Goal: Transaction & Acquisition: Book appointment/travel/reservation

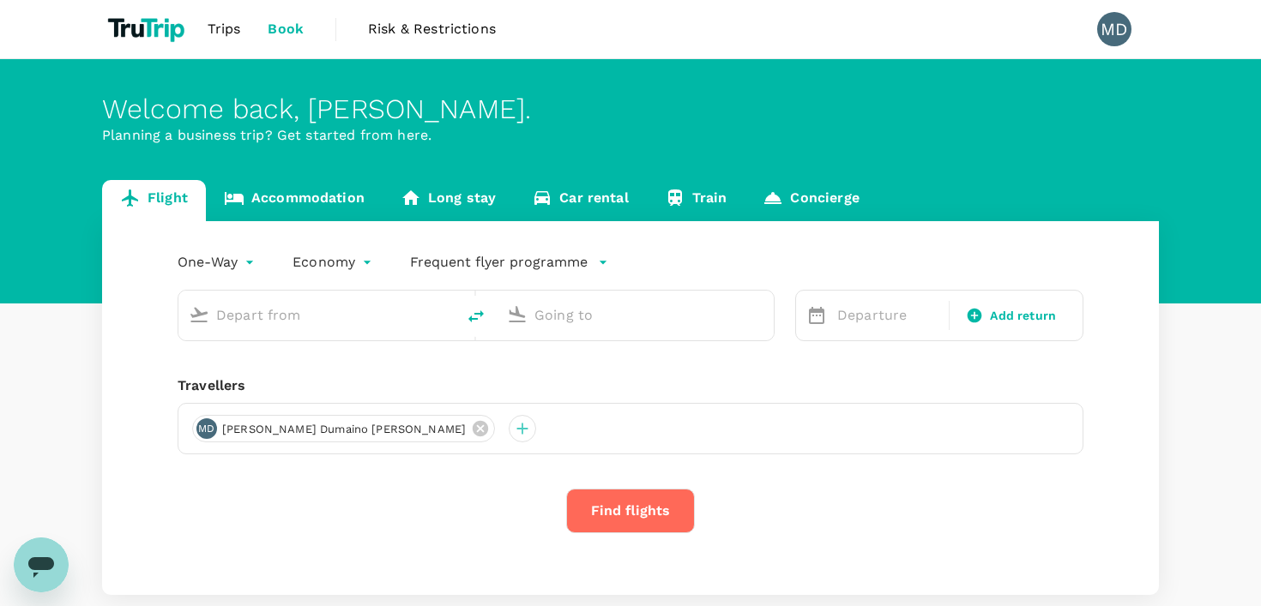
type input "[PERSON_NAME] Intl (MNL)"
type input "Soekarno-Hatta Intl (CGK)"
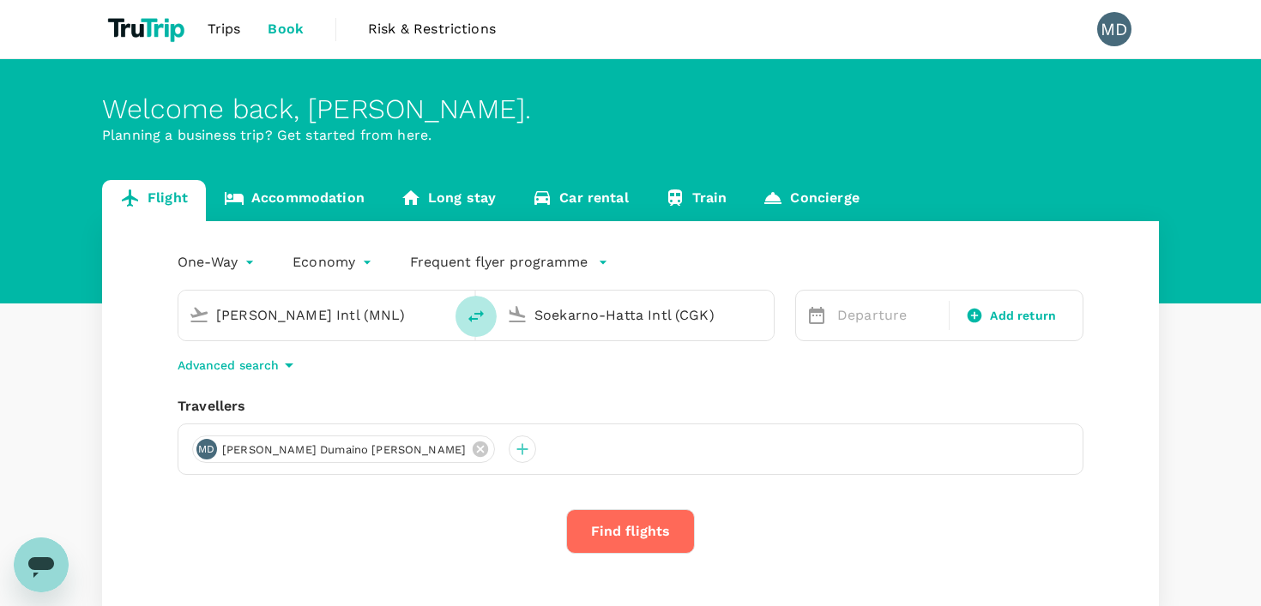
click at [472, 322] on icon "delete" at bounding box center [476, 316] width 21 height 21
type input "Soekarno-Hatta Intl (CGK)"
type input "[PERSON_NAME] Intl (MNL)"
click at [558, 312] on input "[PERSON_NAME] Intl (MNL)" at bounding box center [635, 315] width 203 height 27
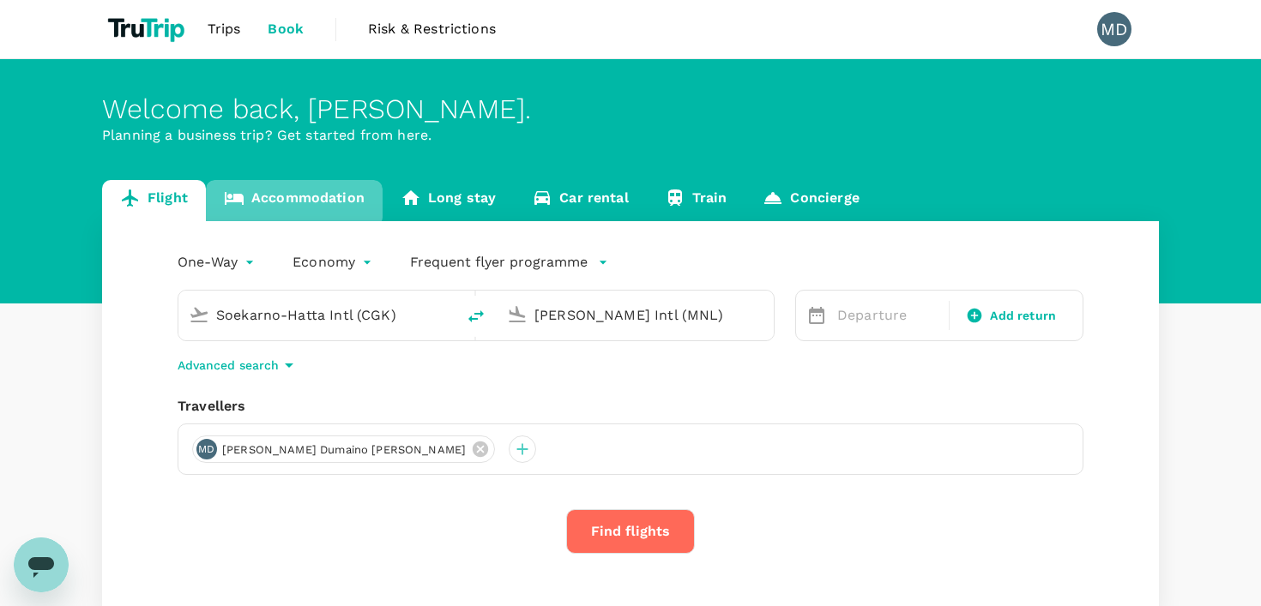
click at [281, 199] on link "Accommodation" at bounding box center [294, 200] width 177 height 41
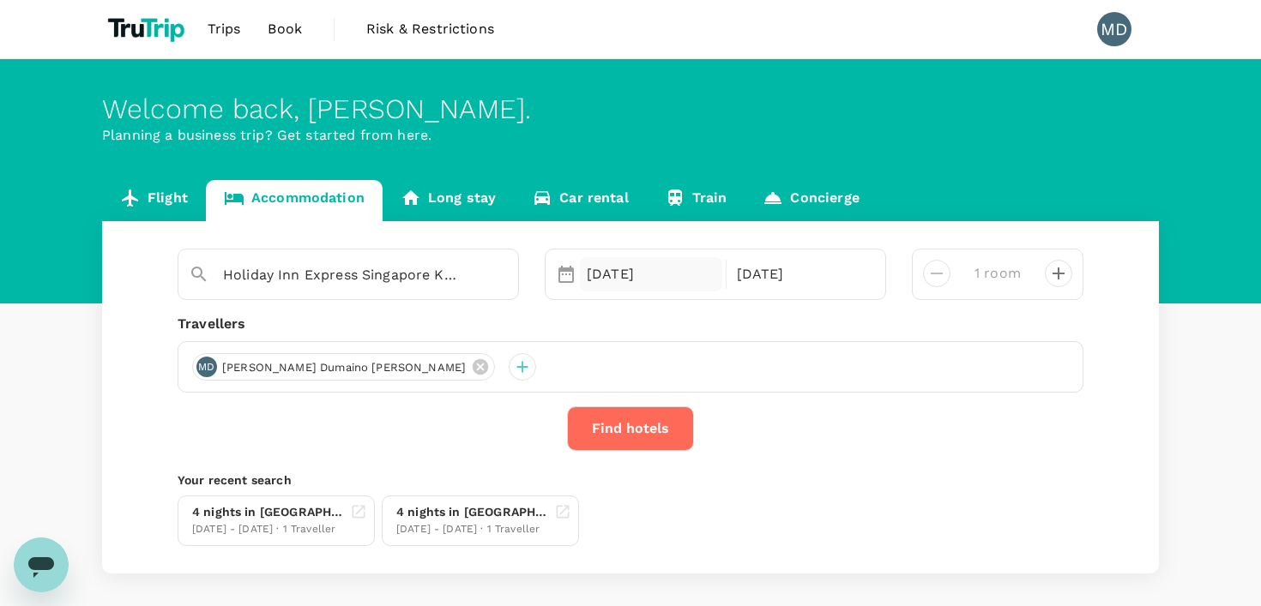
click at [582, 266] on div "[DATE]" at bounding box center [651, 274] width 142 height 34
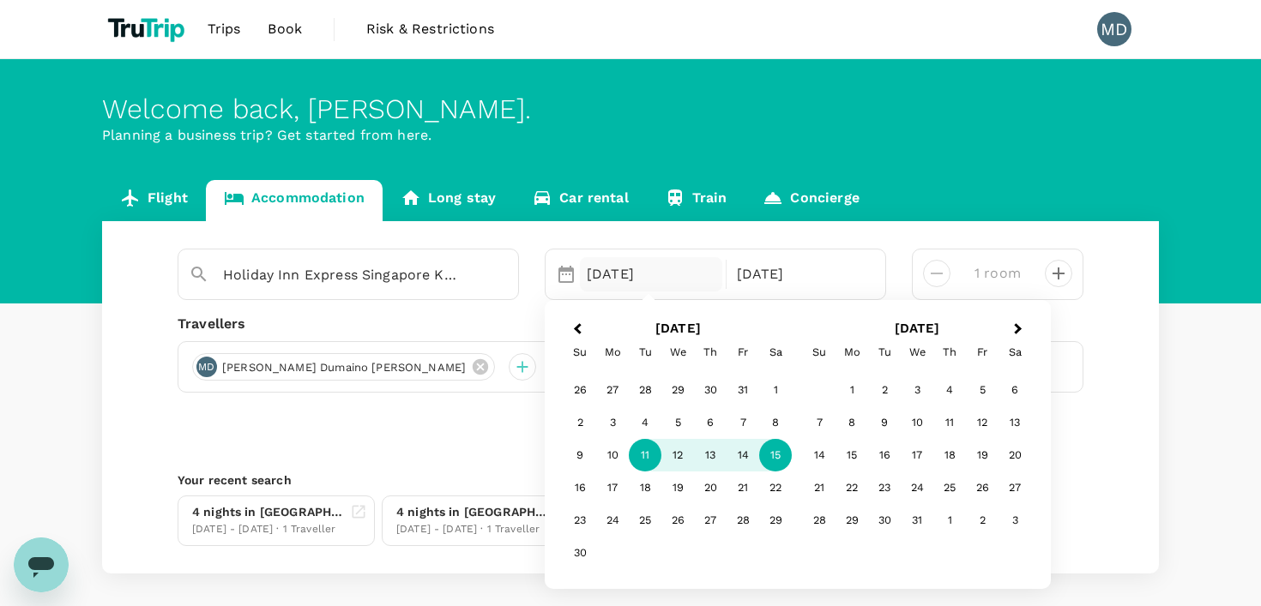
click at [641, 458] on div "11" at bounding box center [645, 456] width 33 height 33
click at [766, 454] on div "15" at bounding box center [775, 456] width 33 height 33
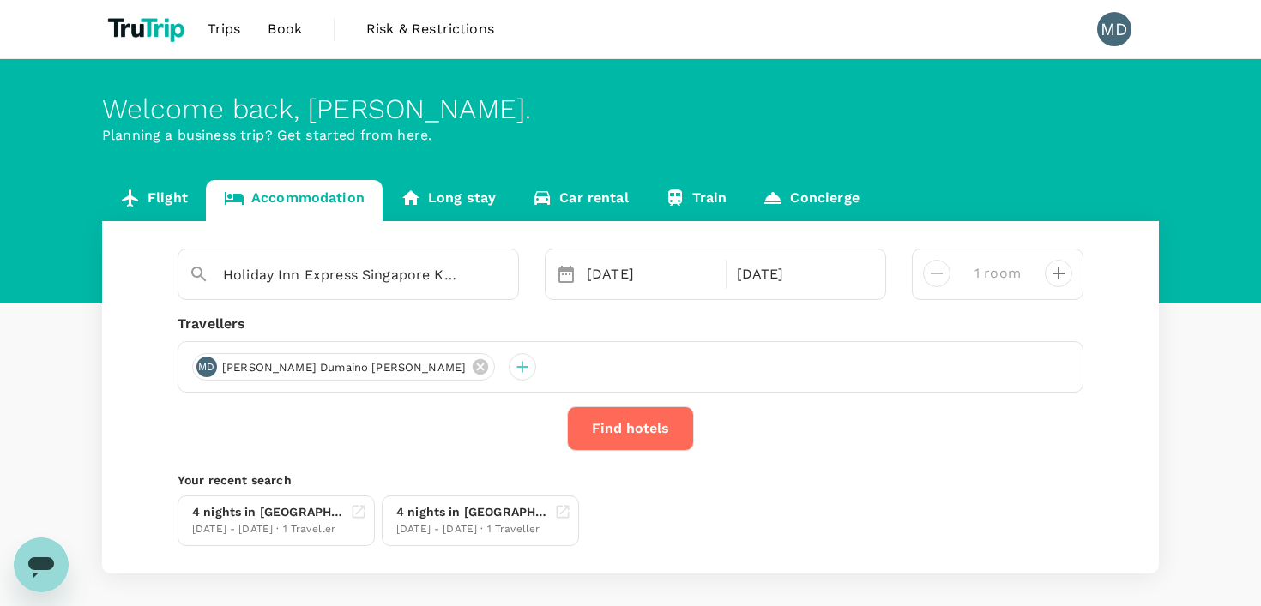
click at [667, 434] on button "Find hotels" at bounding box center [630, 429] width 127 height 45
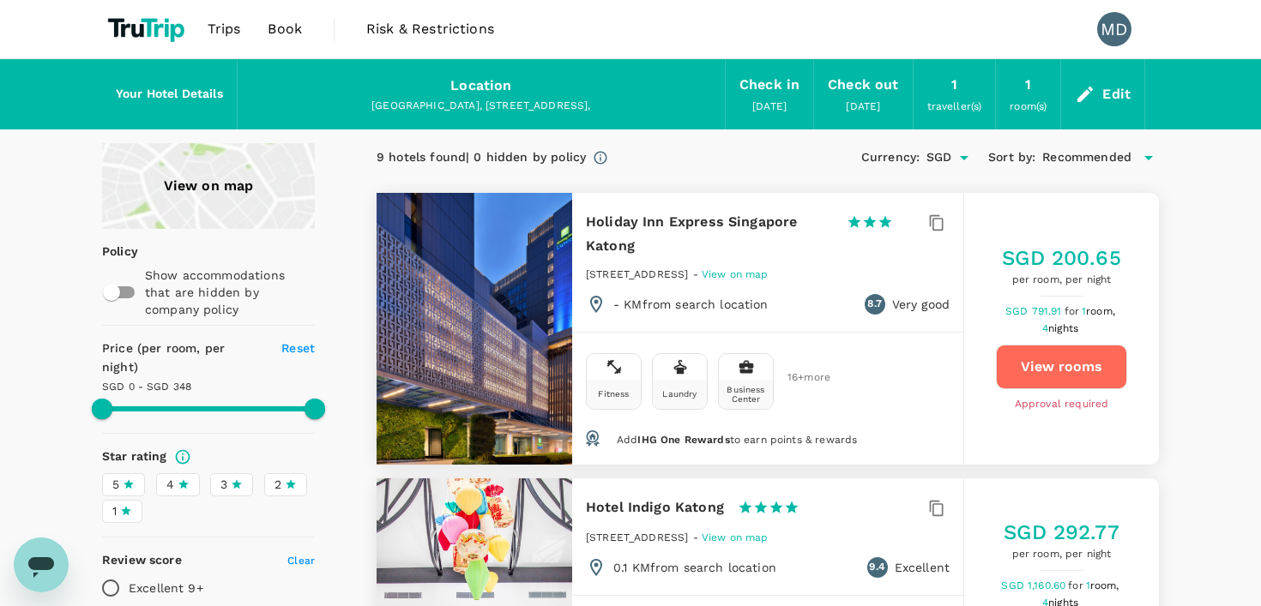
type input "347"
click at [1105, 103] on div "Edit" at bounding box center [1116, 94] width 28 height 24
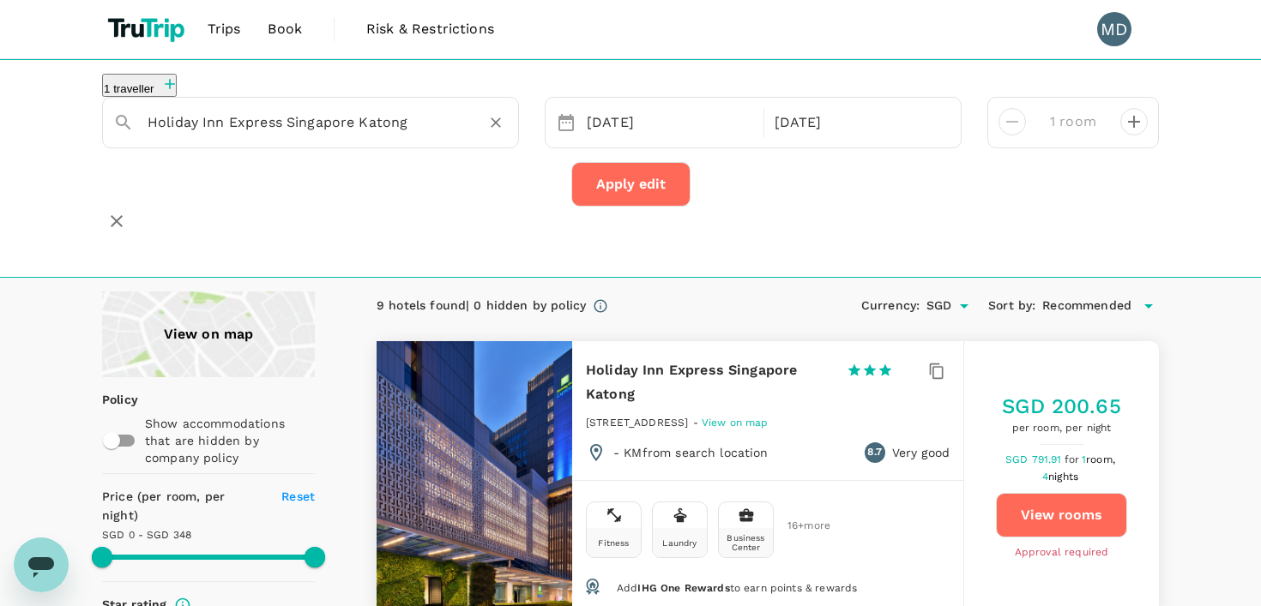
click at [341, 132] on input "Holiday Inn Express Singapore Katong" at bounding box center [304, 122] width 312 height 27
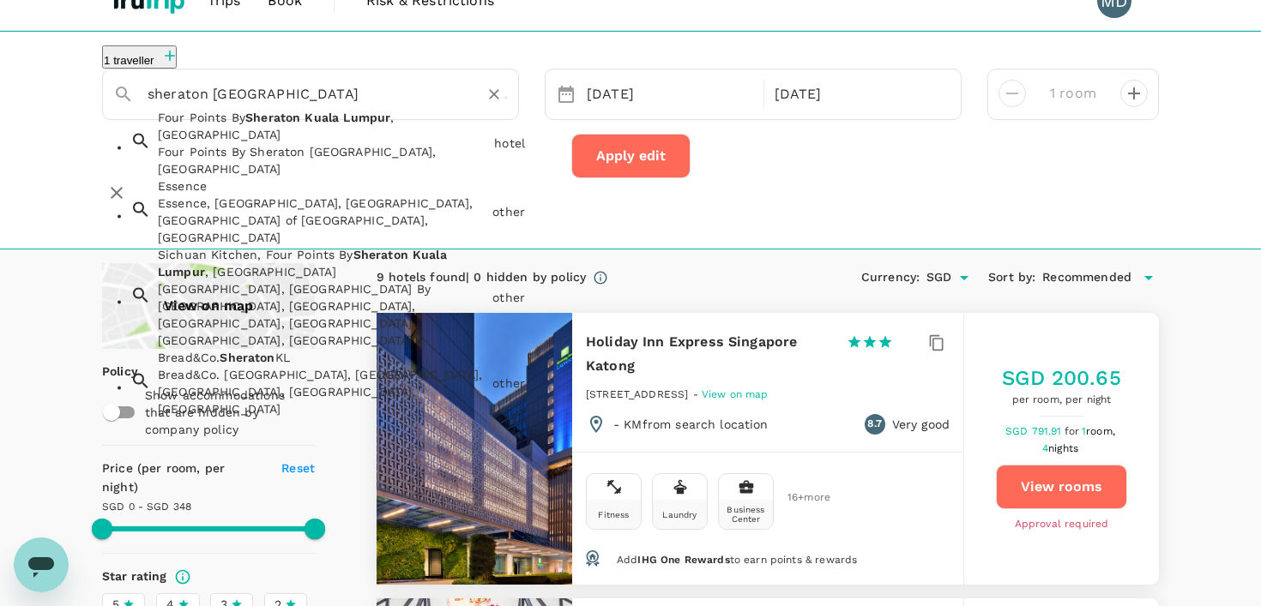
scroll to position [24, 0]
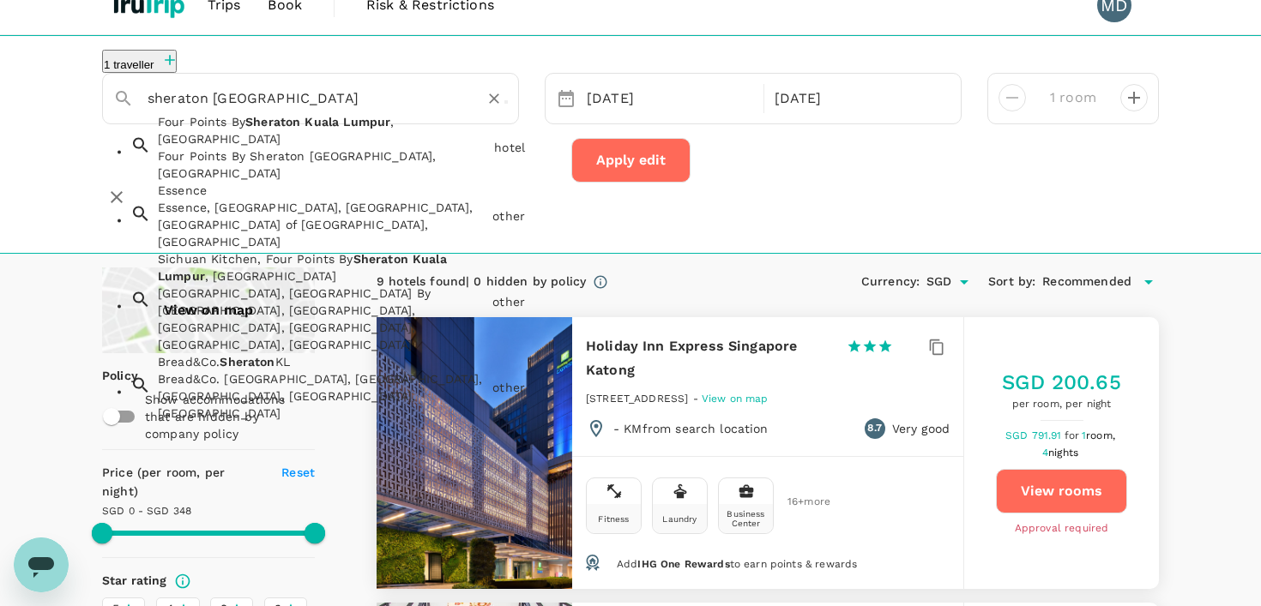
drag, startPoint x: 327, startPoint y: 110, endPoint x: 210, endPoint y: 112, distance: 116.7
click at [210, 112] on input "sheraton [GEOGRAPHIC_DATA]" at bounding box center [304, 98] width 312 height 27
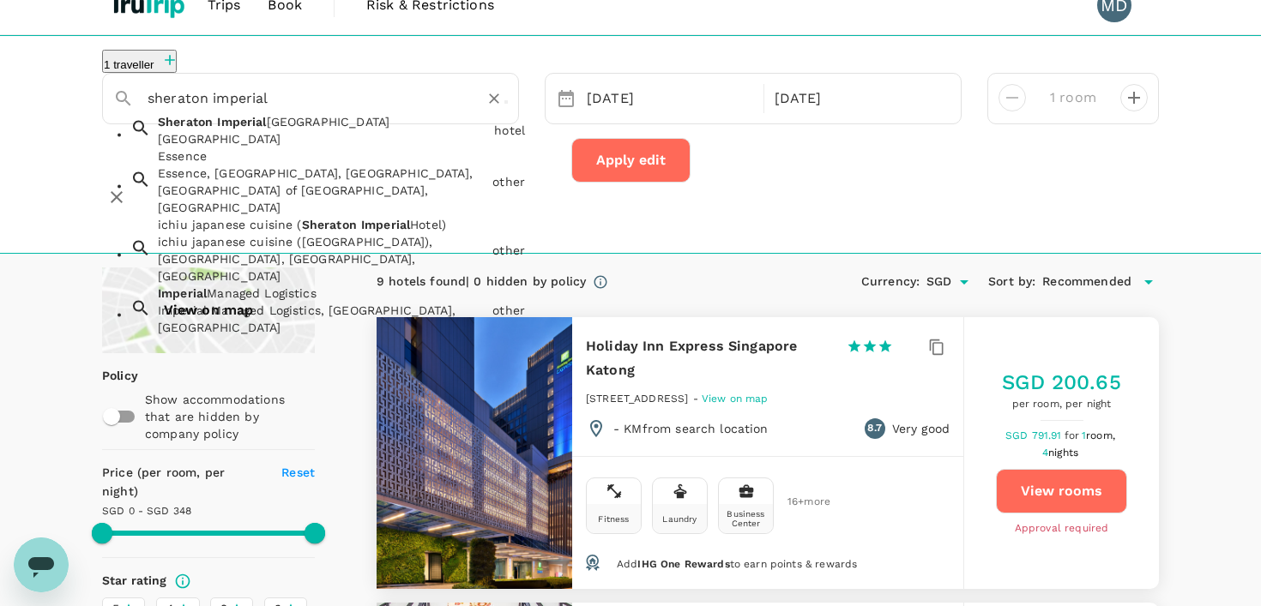
click at [296, 148] on div "[GEOGRAPHIC_DATA]" at bounding box center [322, 138] width 329 height 17
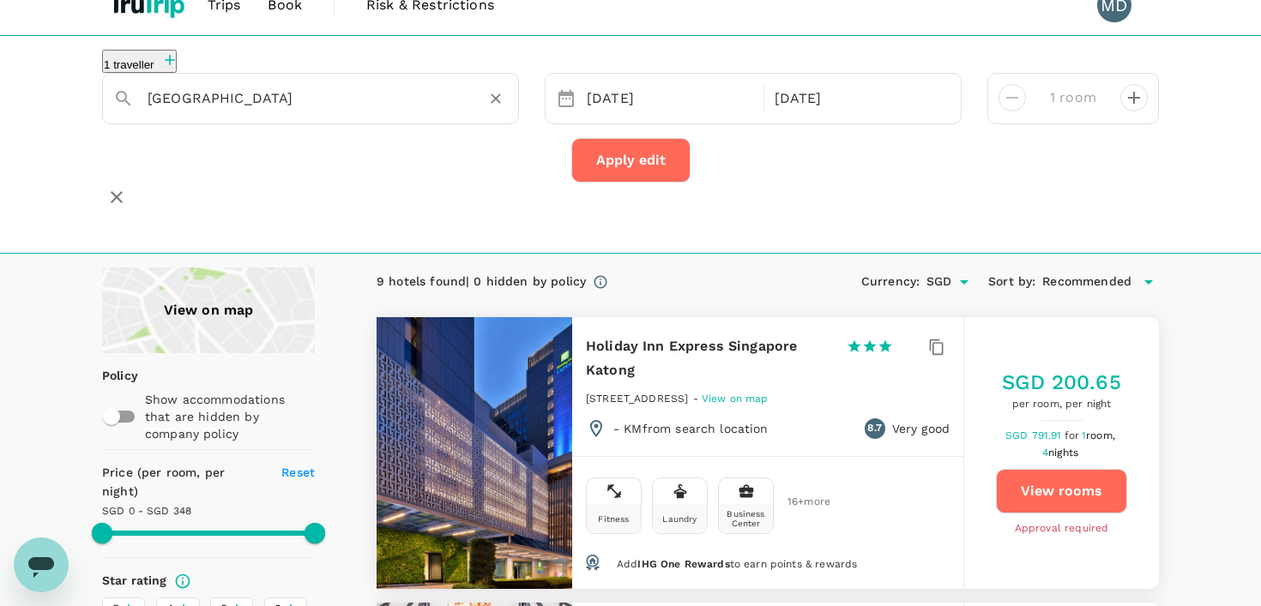
type input "[GEOGRAPHIC_DATA]"
click at [599, 178] on button "Apply edit" at bounding box center [630, 160] width 119 height 45
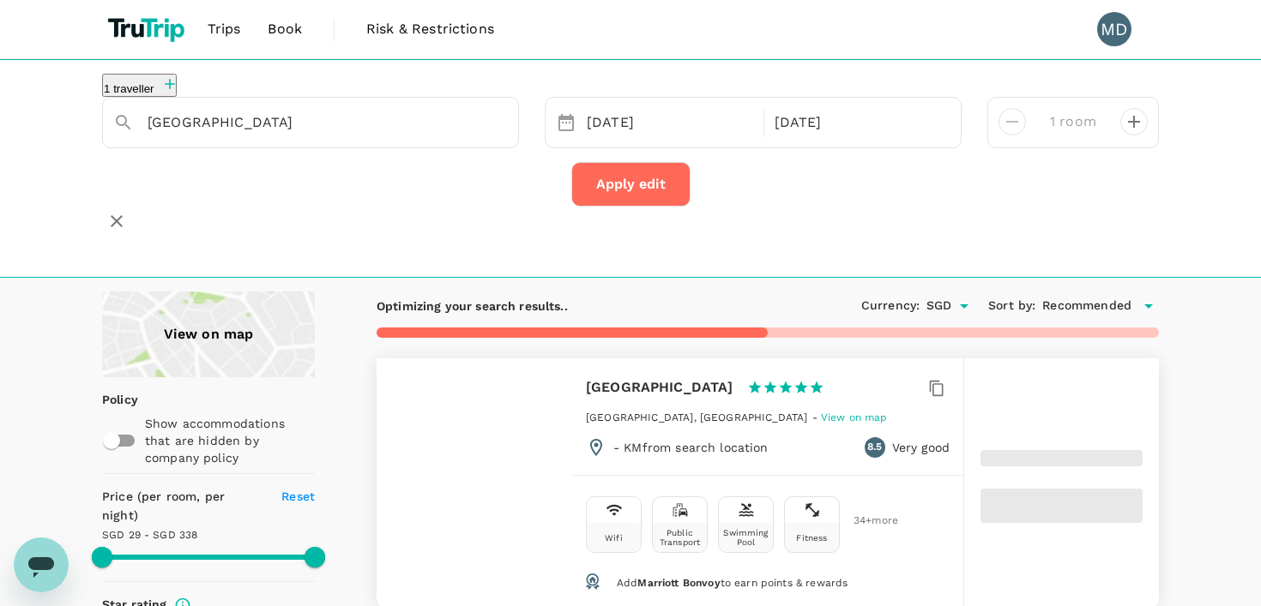
type input "336.67"
type input "29.03"
type input "338.03"
type input "20.03"
type input "499.03"
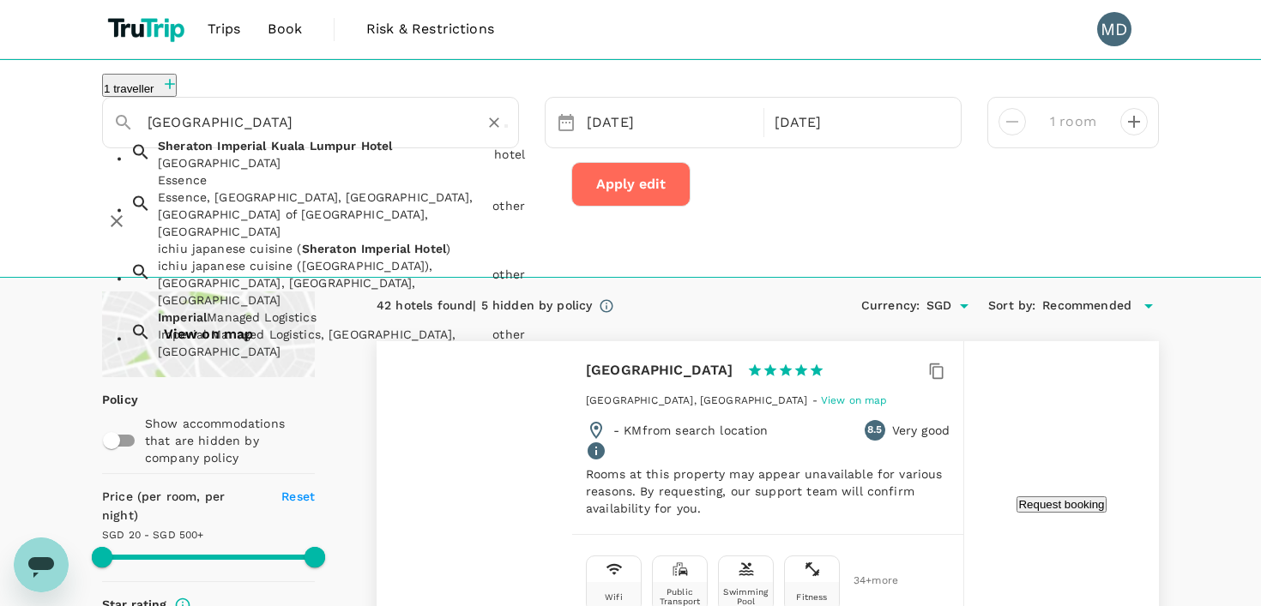
click at [311, 127] on input "[GEOGRAPHIC_DATA]" at bounding box center [304, 122] width 312 height 27
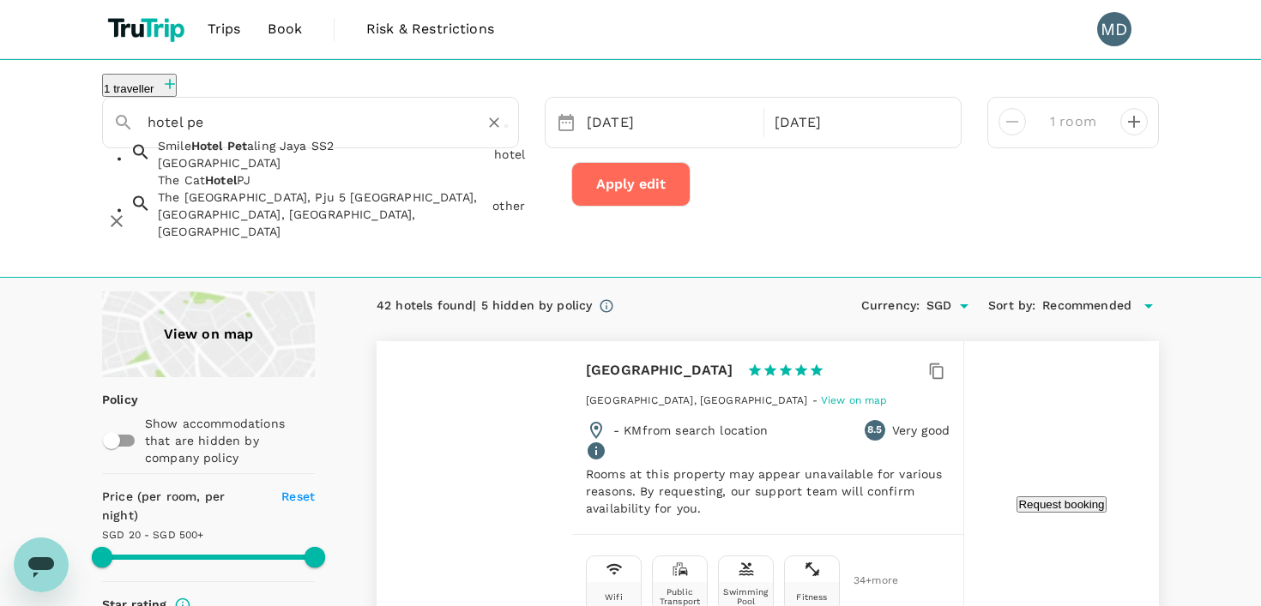
type input "hotel p"
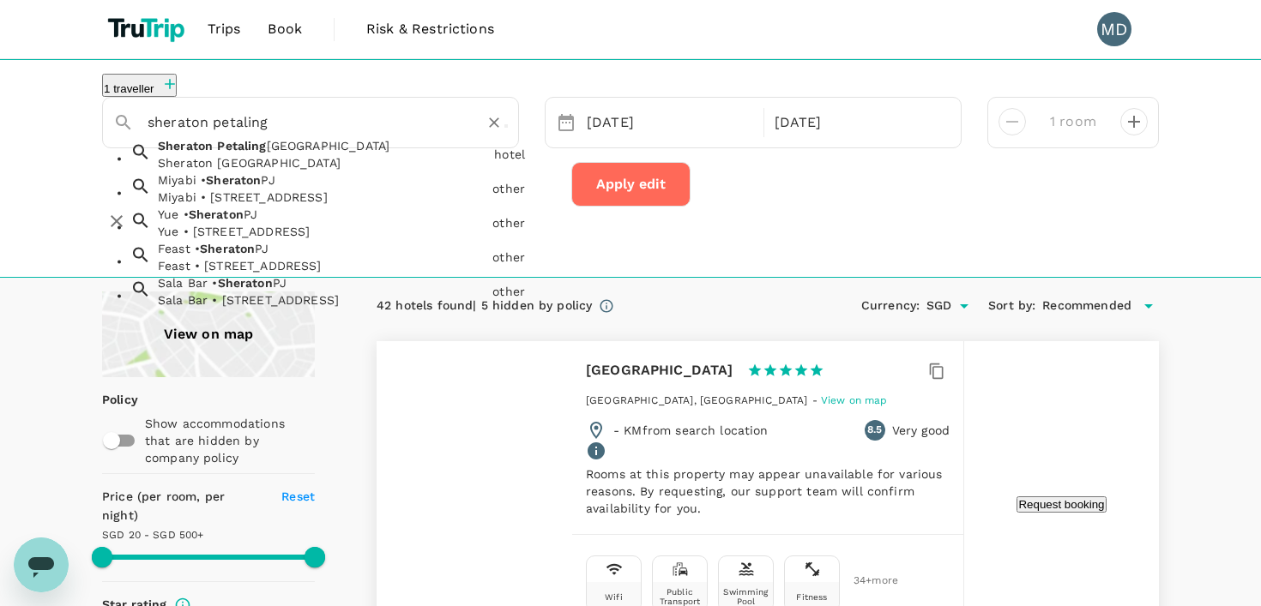
click at [326, 172] on div "Sheraton [GEOGRAPHIC_DATA]" at bounding box center [322, 162] width 329 height 17
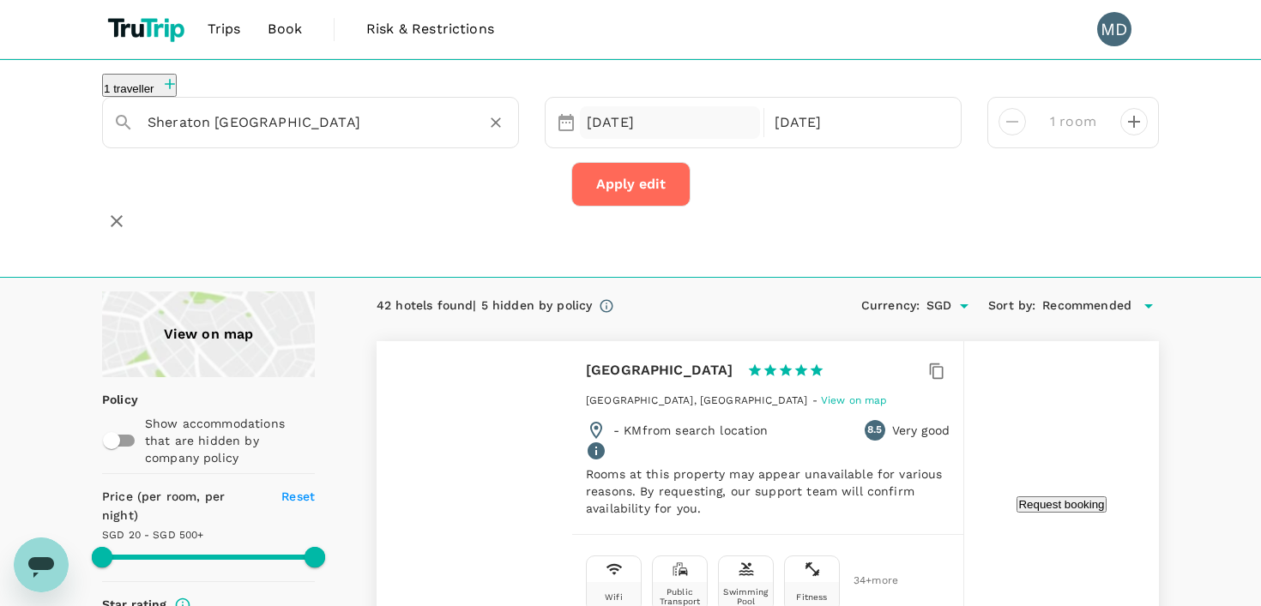
type input "Sheraton [GEOGRAPHIC_DATA]"
click at [605, 129] on div "[DATE]" at bounding box center [670, 122] width 180 height 33
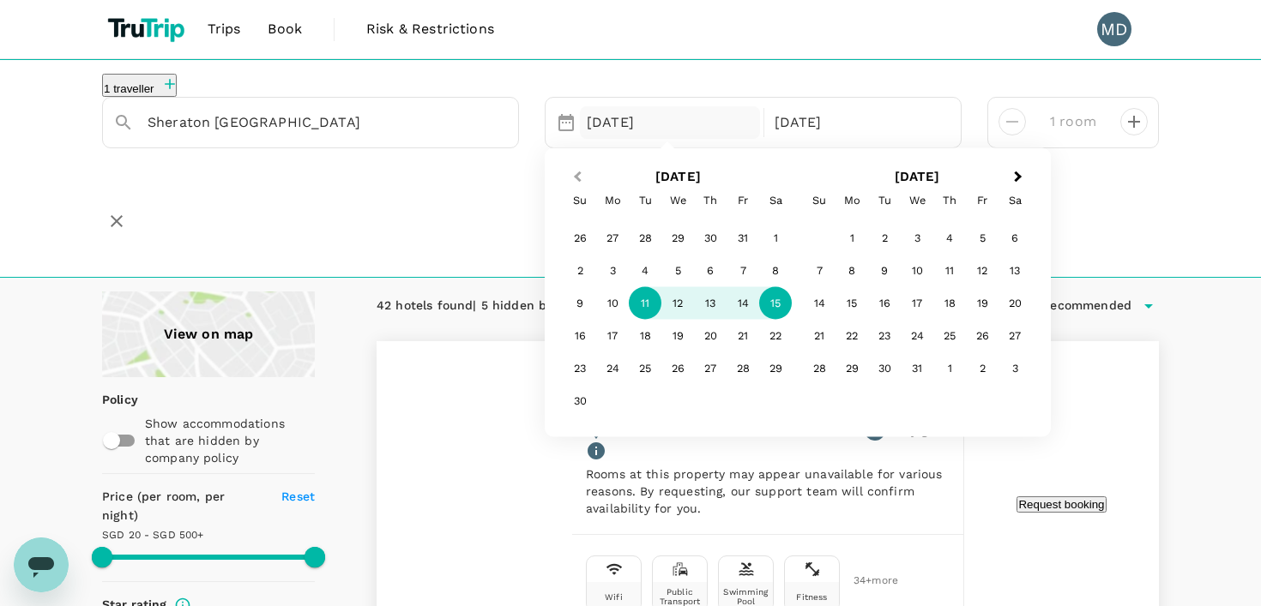
click at [577, 185] on span "Previous Month" at bounding box center [577, 177] width 0 height 20
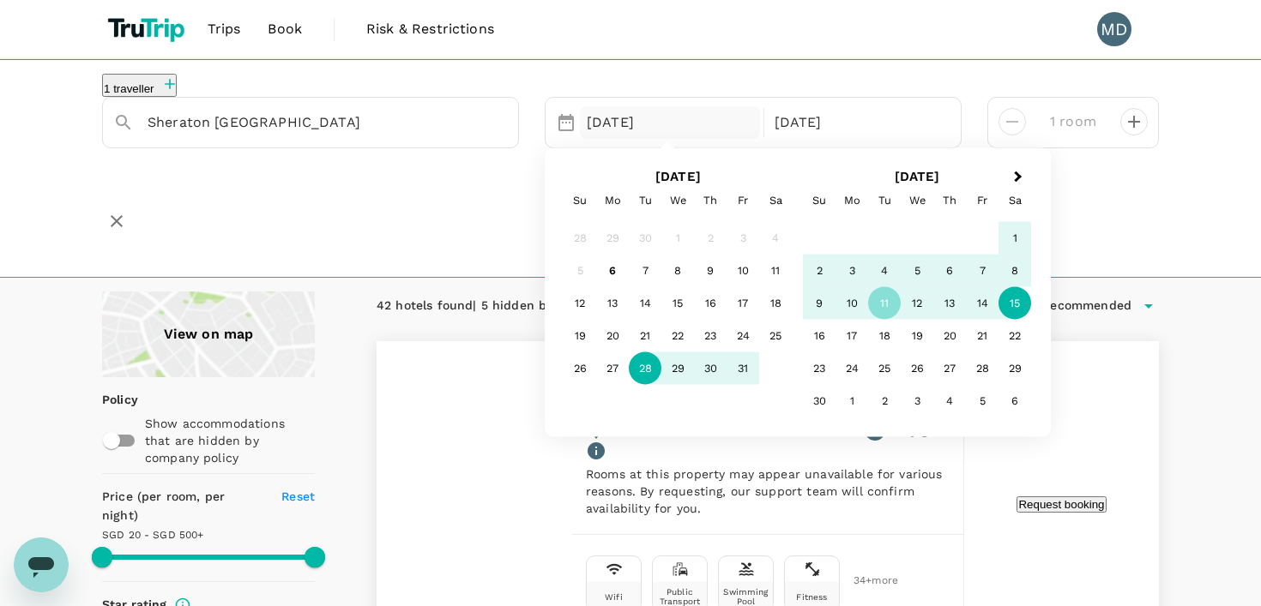
click at [636, 377] on div "28" at bounding box center [645, 369] width 33 height 33
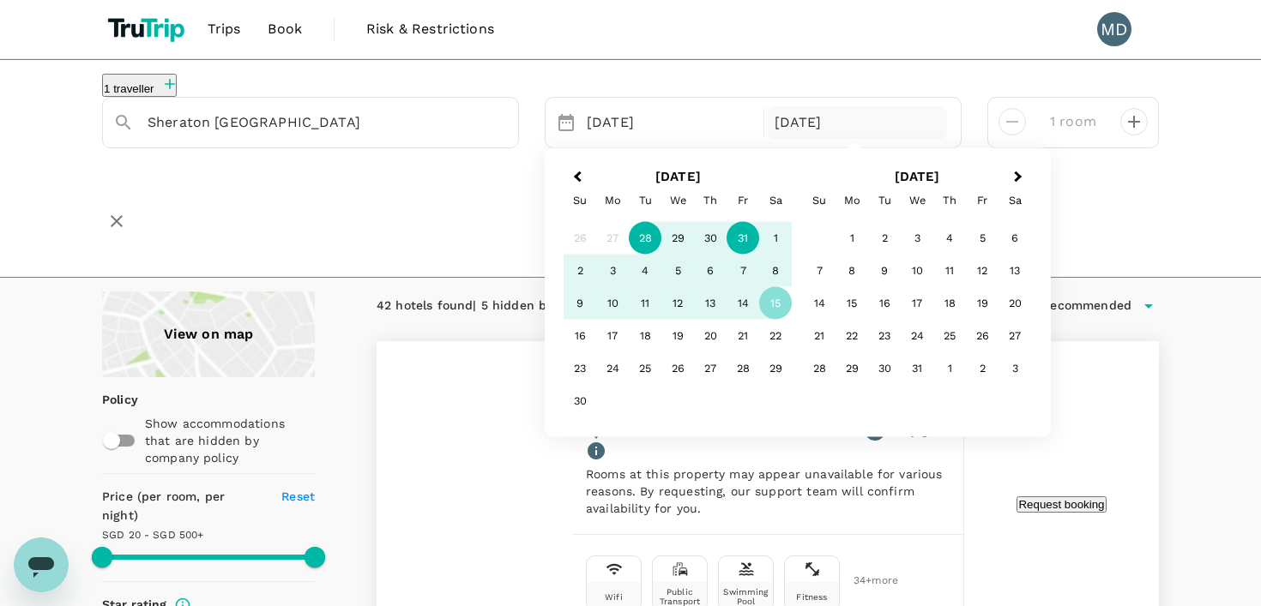
click at [753, 239] on div "31" at bounding box center [743, 238] width 33 height 33
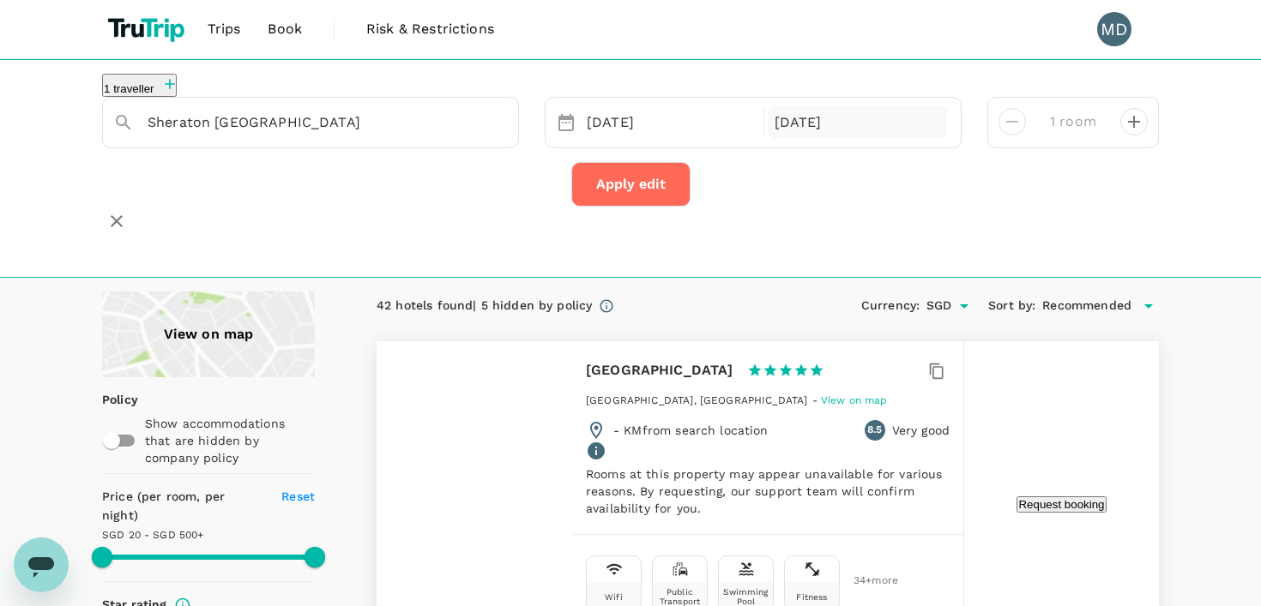
click at [808, 140] on div "[DATE]" at bounding box center [858, 122] width 180 height 33
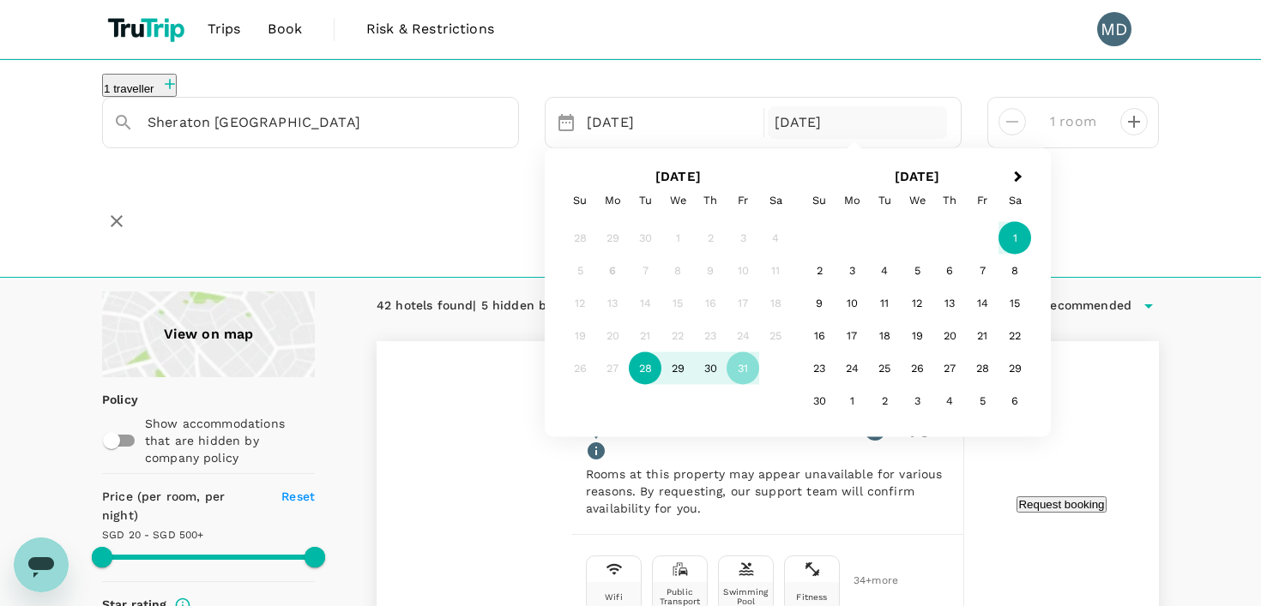
click at [1004, 239] on div "1" at bounding box center [1014, 238] width 33 height 33
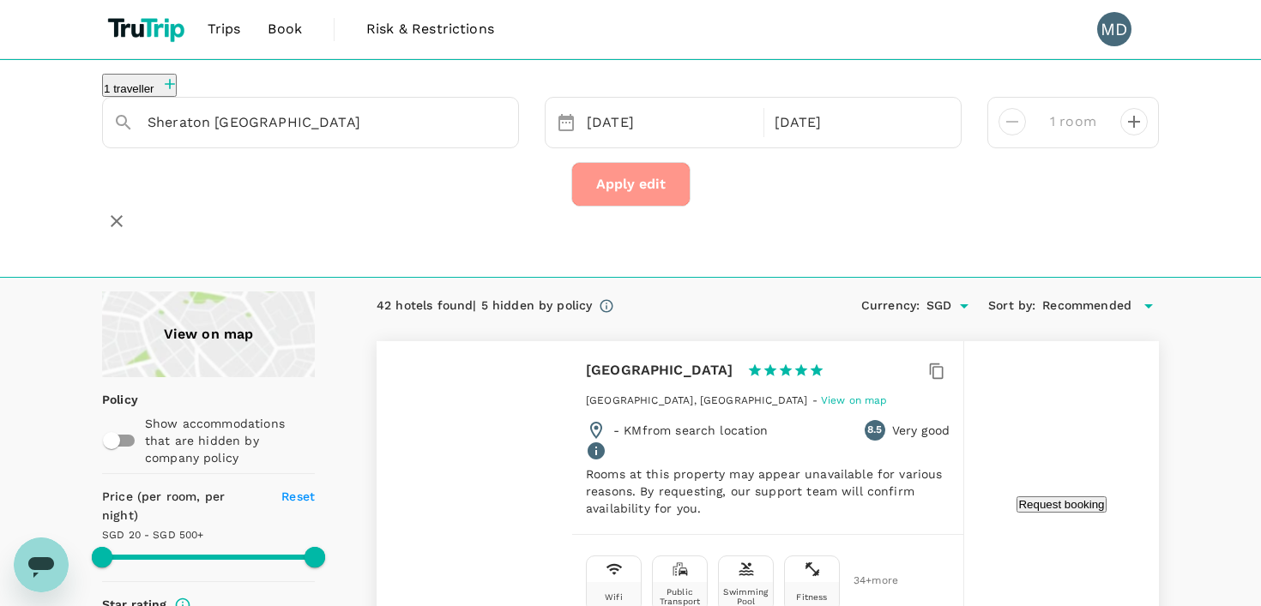
click at [655, 196] on button "Apply edit" at bounding box center [630, 184] width 119 height 45
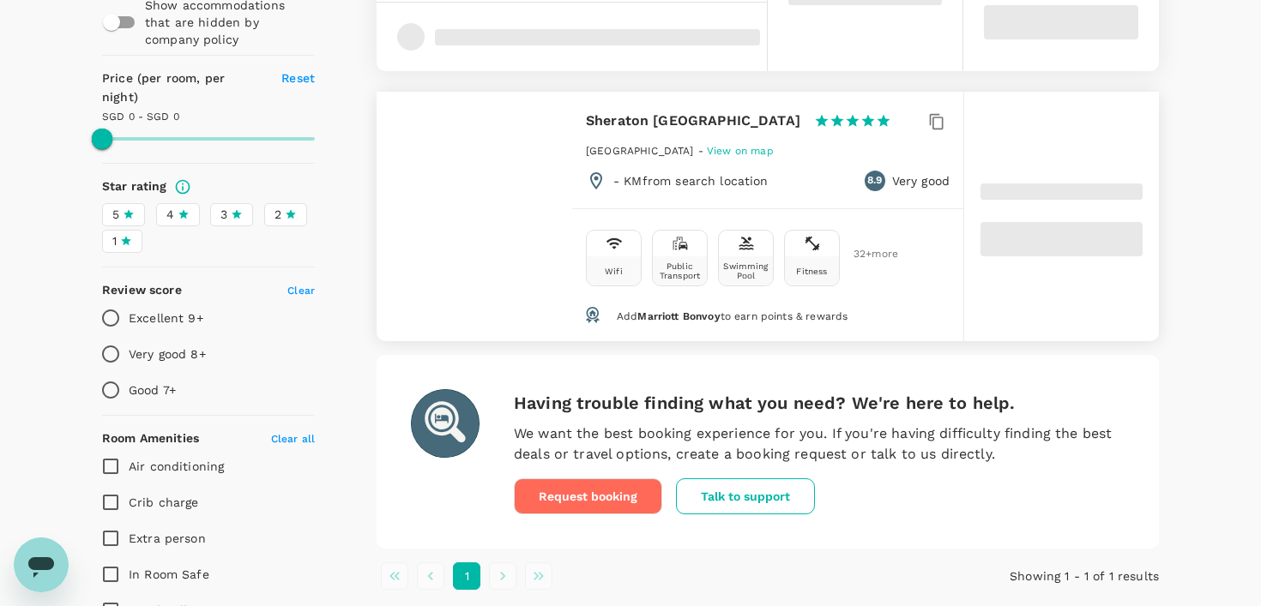
scroll to position [420, 0]
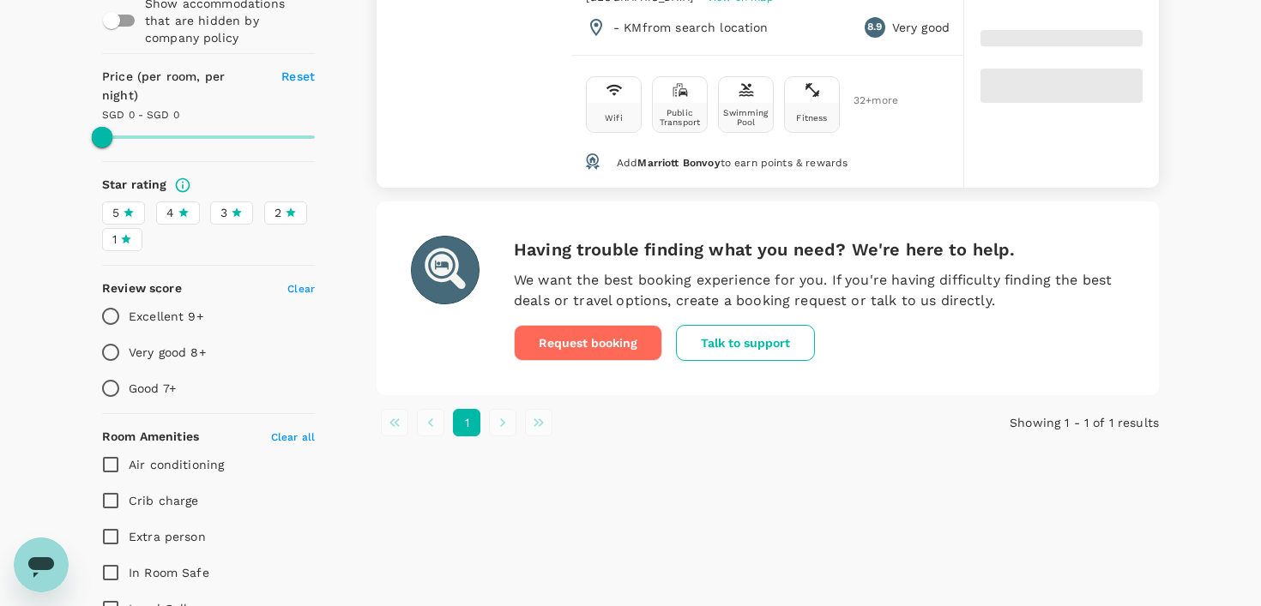
type input "186.97"
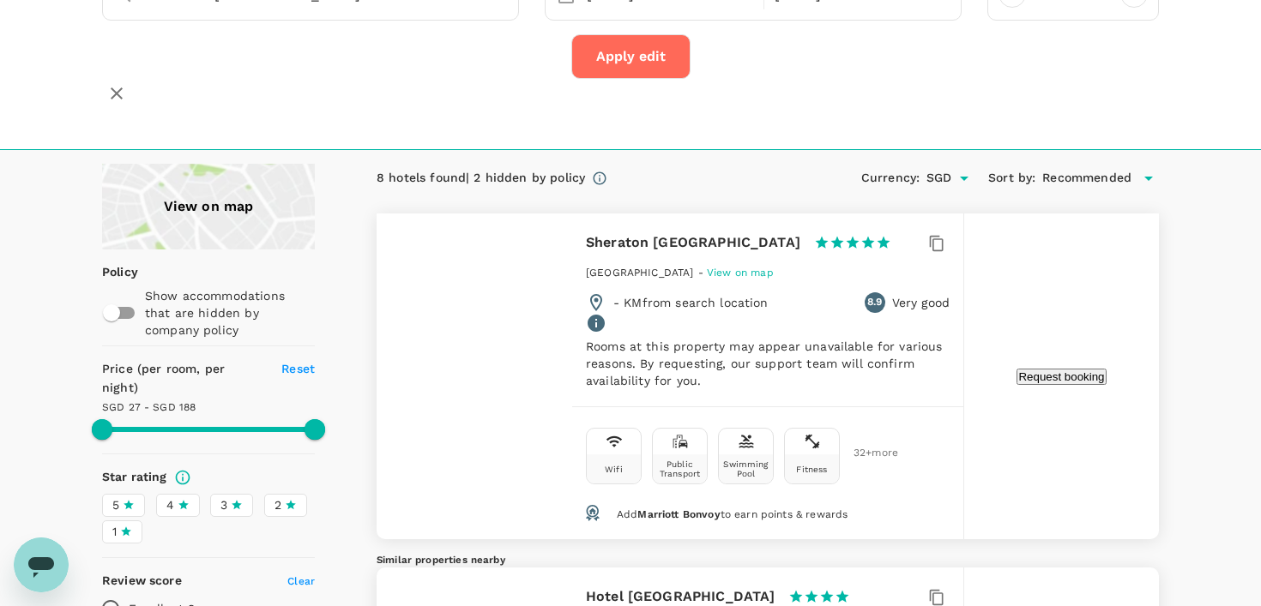
scroll to position [0, 0]
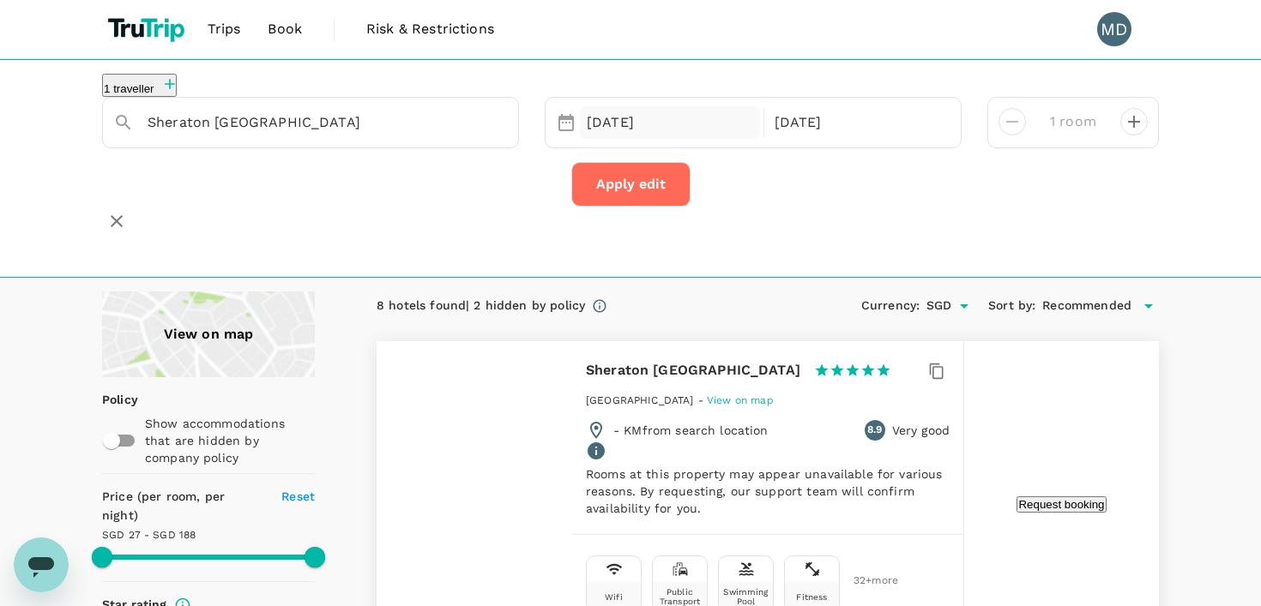
click at [582, 134] on div "[DATE]" at bounding box center [670, 122] width 180 height 33
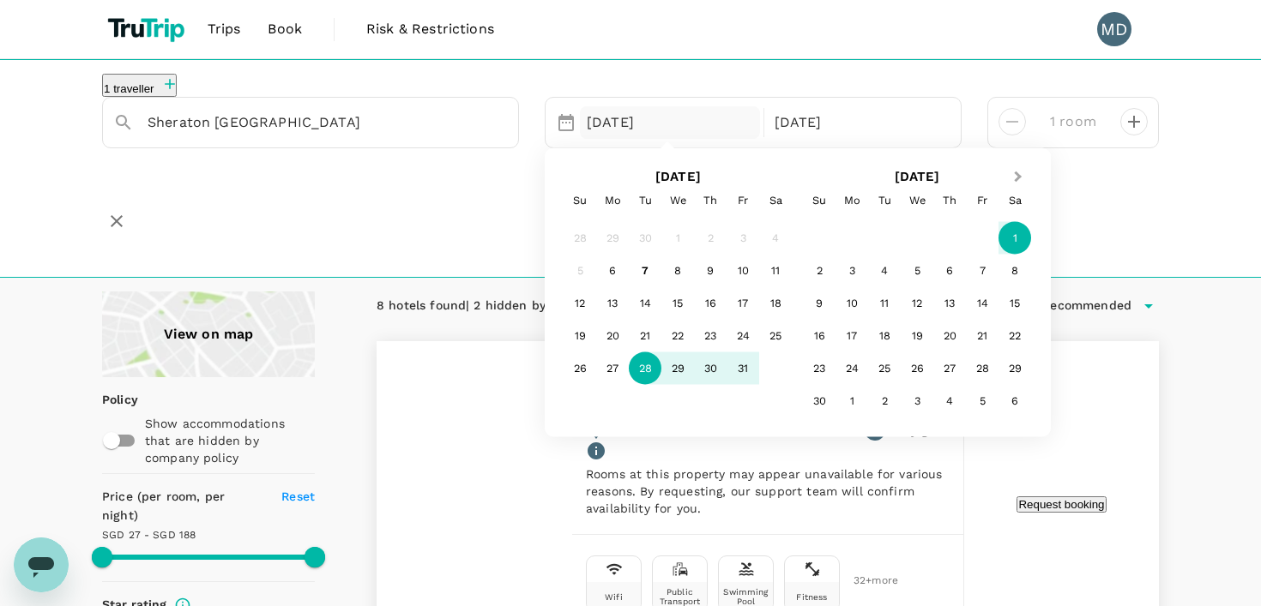
click at [1008, 190] on button "Next Month" at bounding box center [1019, 178] width 27 height 27
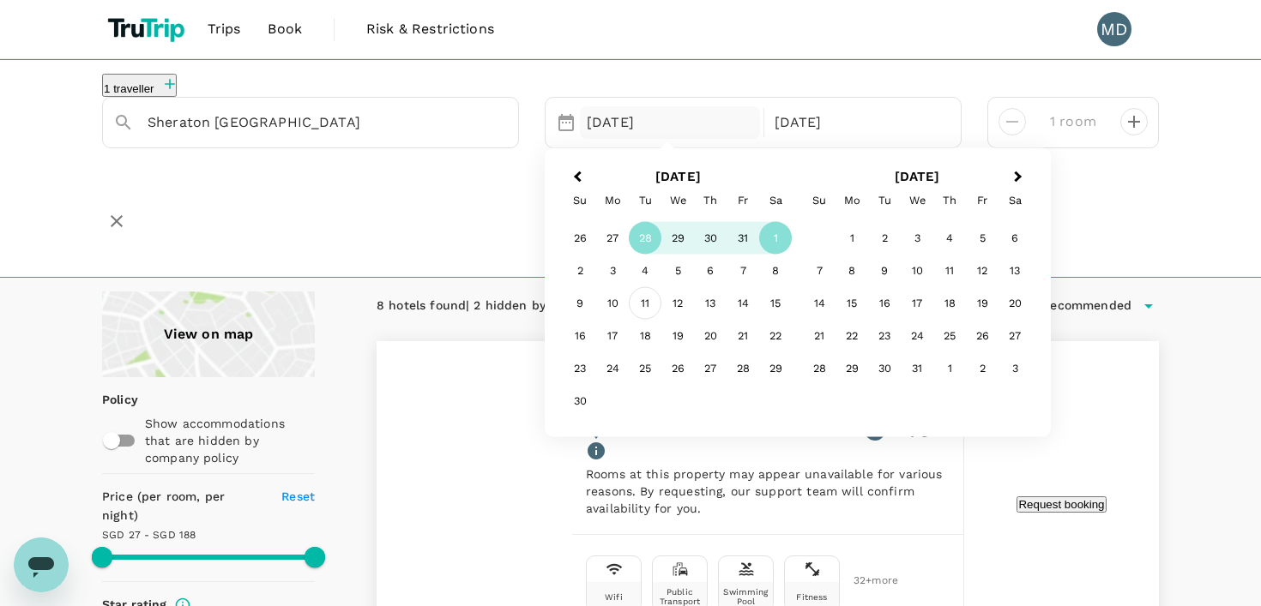
click at [641, 317] on div "11" at bounding box center [645, 303] width 33 height 33
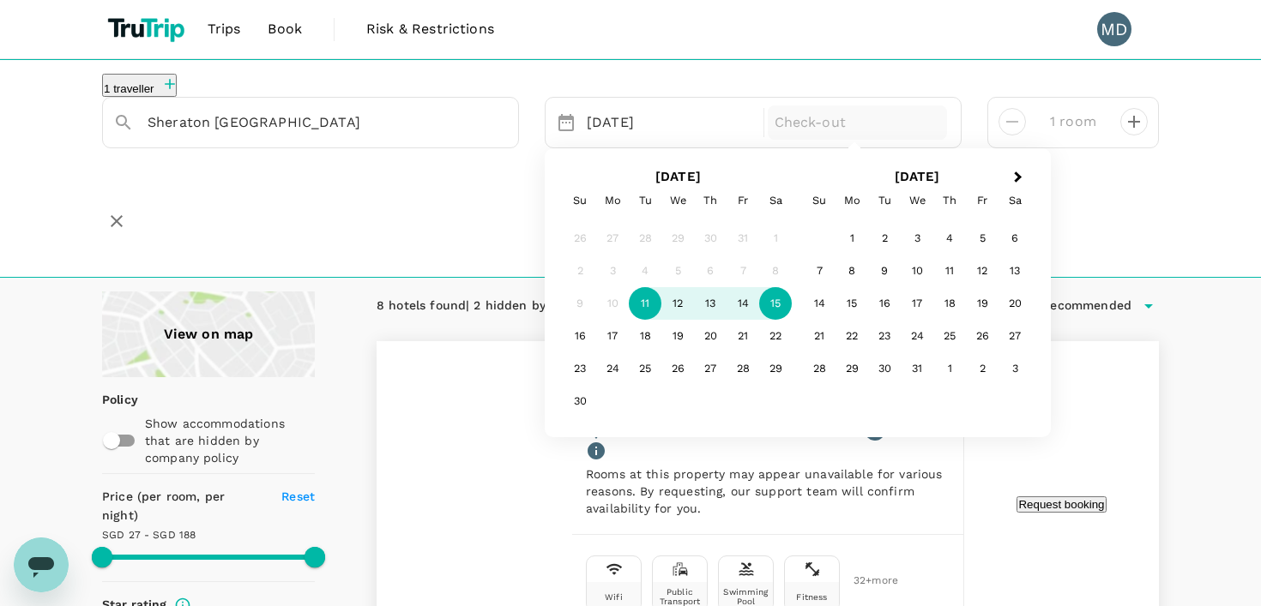
click at [769, 317] on div "15" at bounding box center [775, 303] width 33 height 33
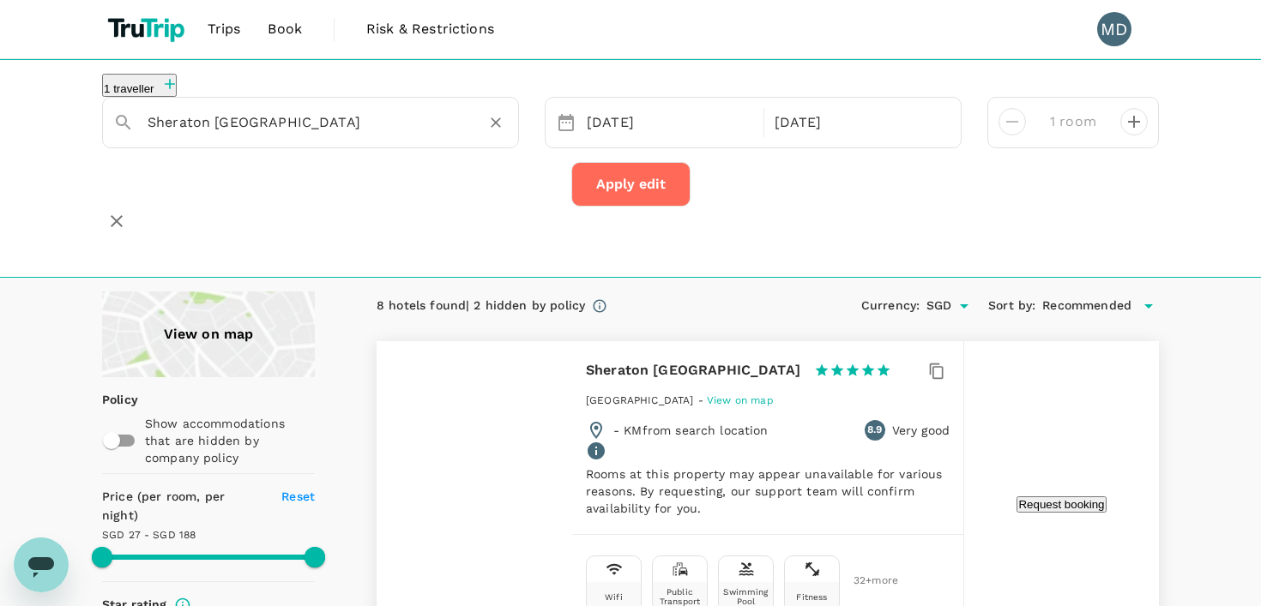
click at [460, 134] on div "Sheraton [GEOGRAPHIC_DATA]" at bounding box center [328, 122] width 360 height 27
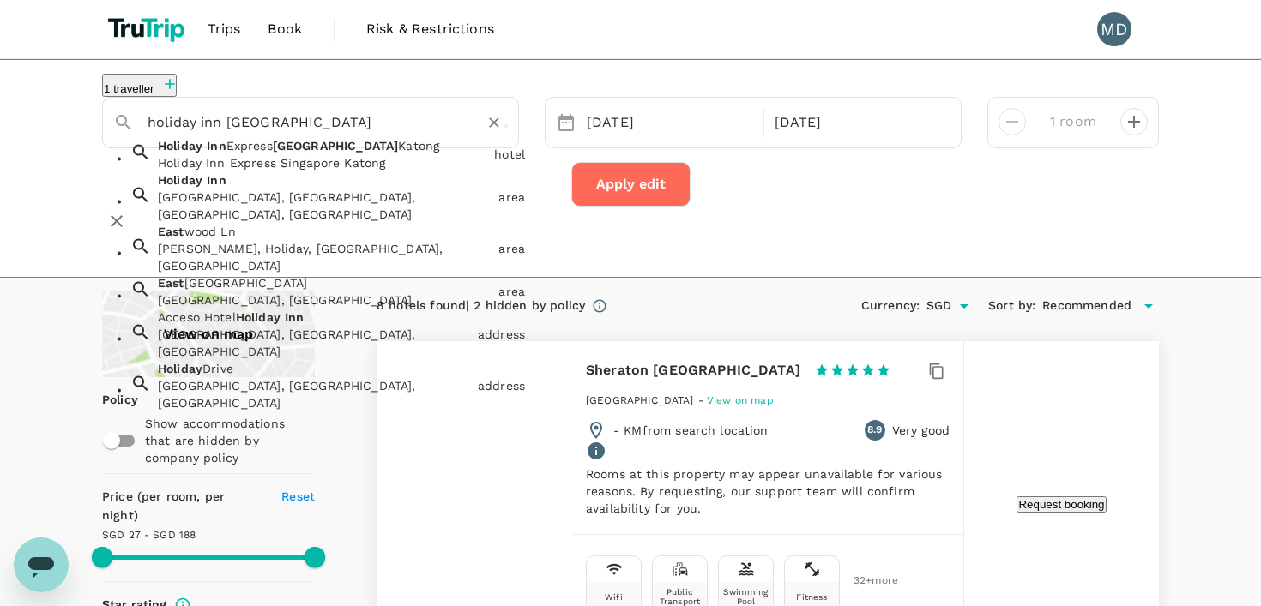
click at [452, 172] on div "Holiday Inn Express Singapore Katong" at bounding box center [322, 162] width 329 height 17
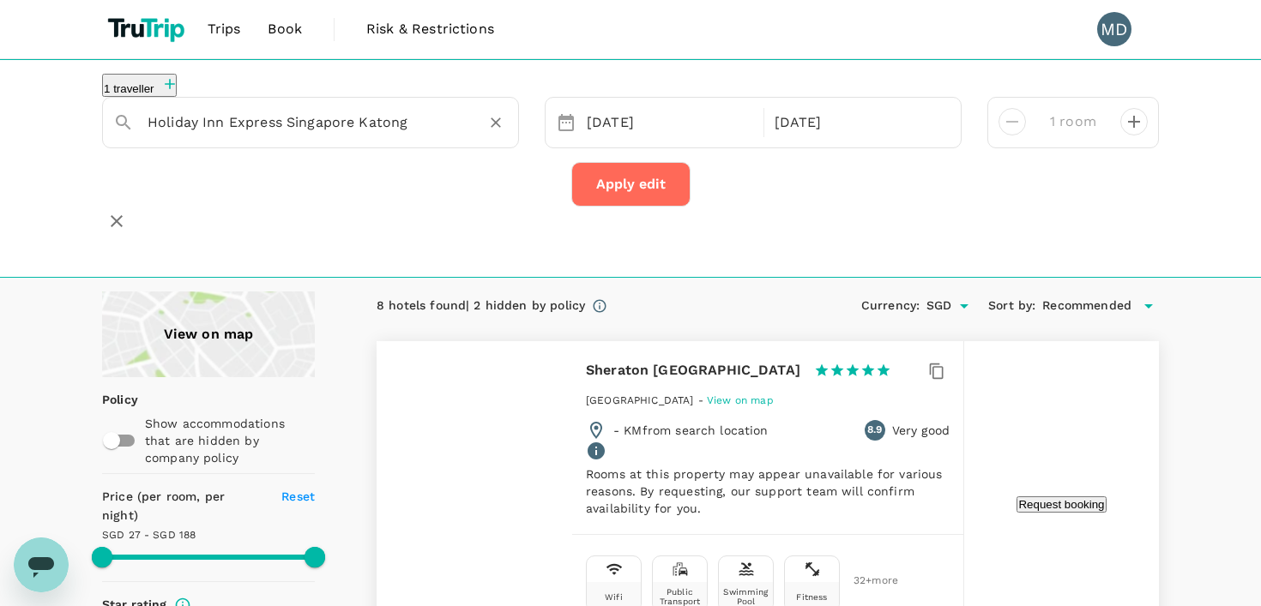
type input "Holiday Inn Express Singapore Katong"
click at [621, 193] on button "Apply edit" at bounding box center [630, 184] width 119 height 45
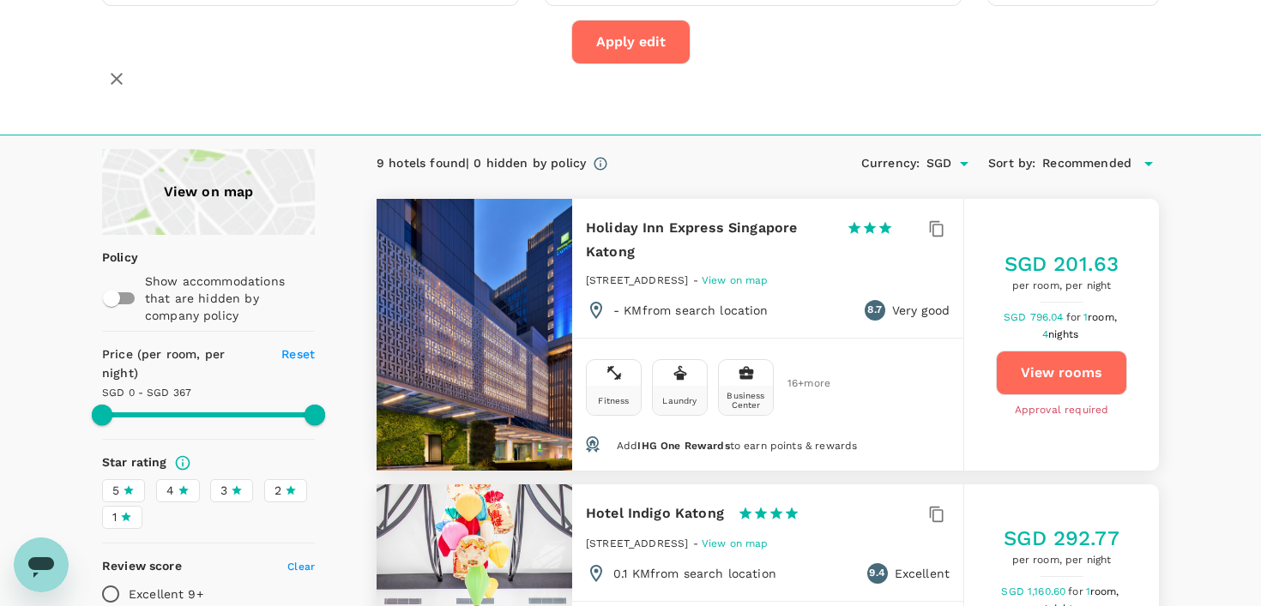
scroll to position [139, 0]
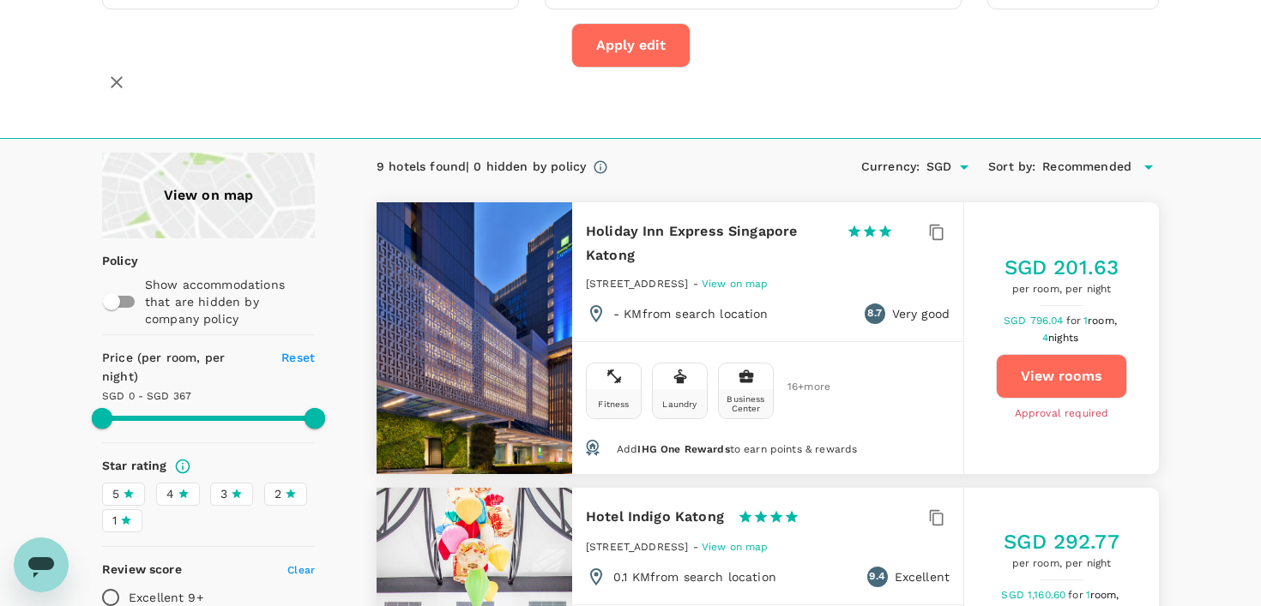
click at [1065, 371] on button "View rooms" at bounding box center [1061, 376] width 131 height 45
type input "367"
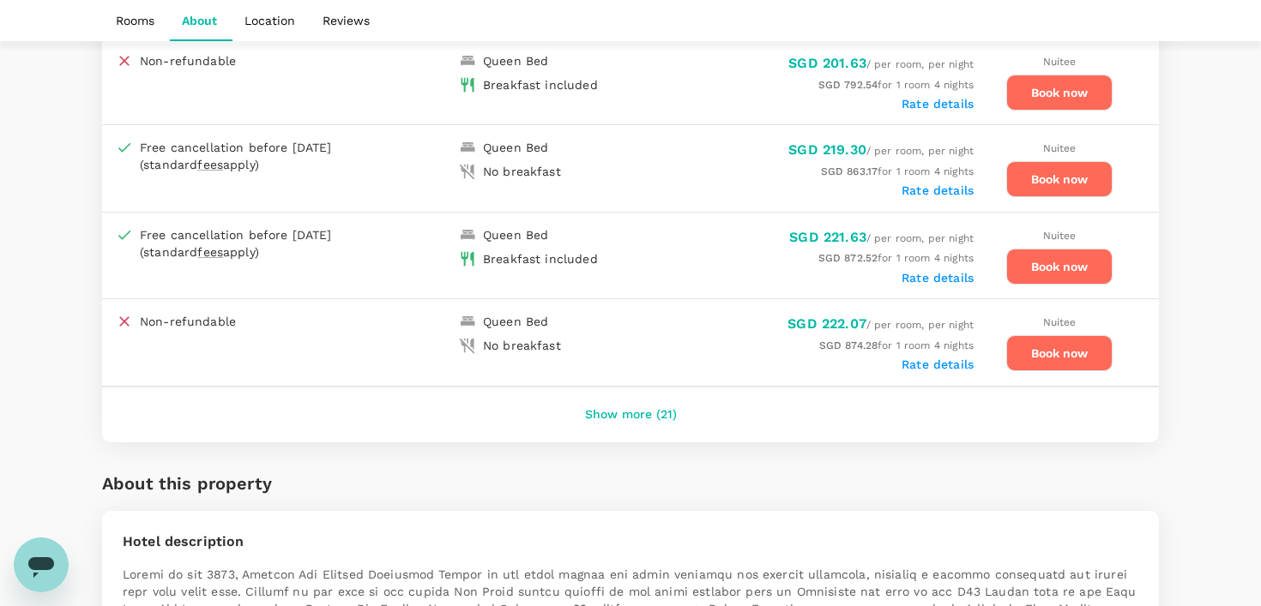
scroll to position [902, 0]
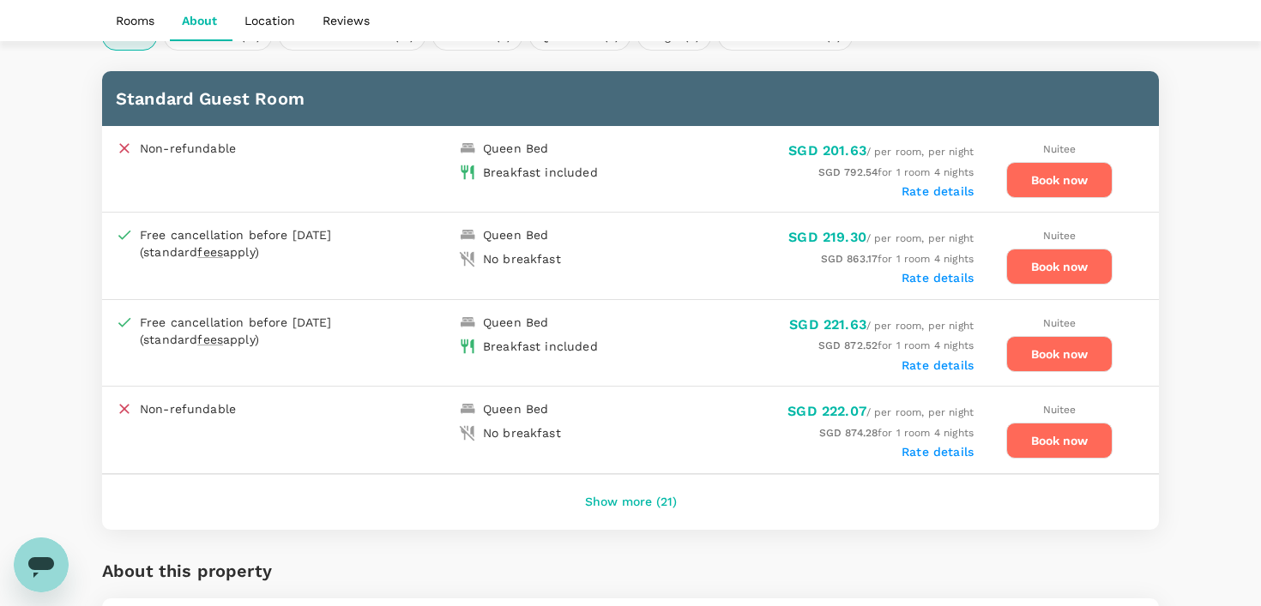
click at [633, 501] on button "Show more (21)" at bounding box center [631, 502] width 140 height 41
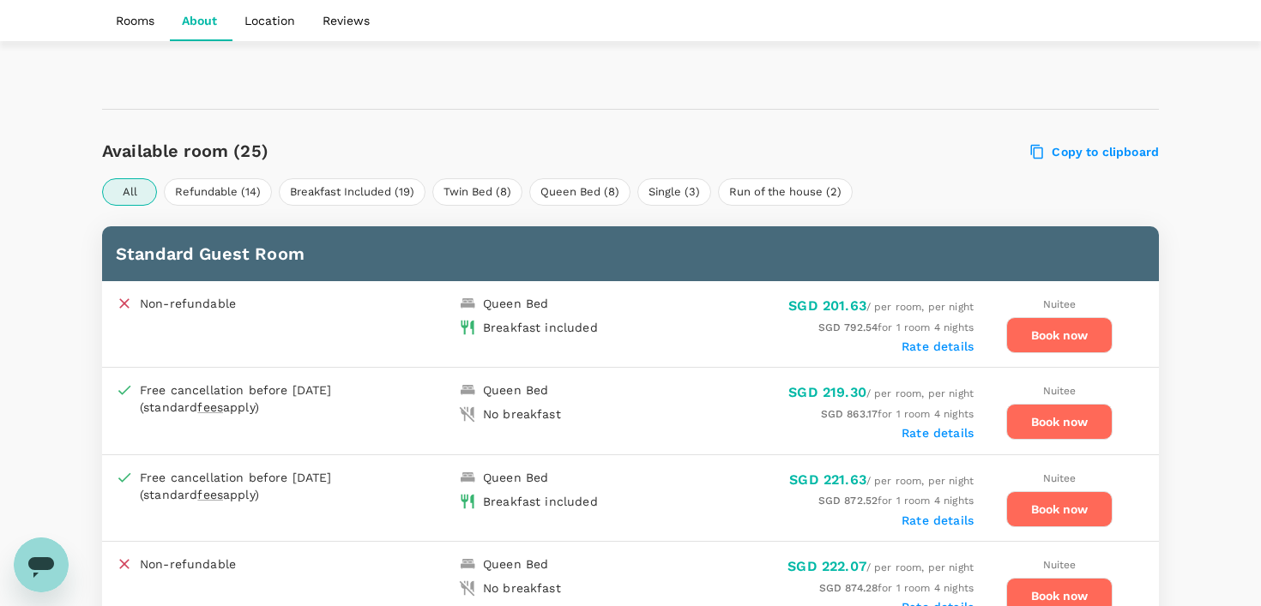
scroll to position [883, 0]
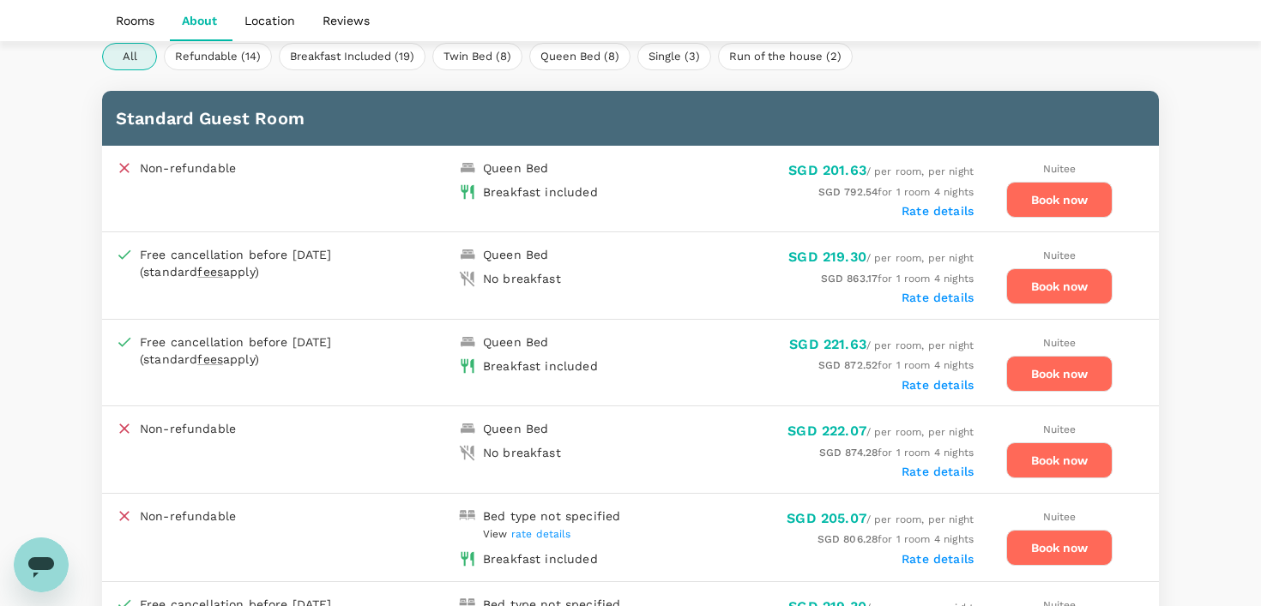
click at [1070, 292] on button "Book now" at bounding box center [1059, 286] width 106 height 36
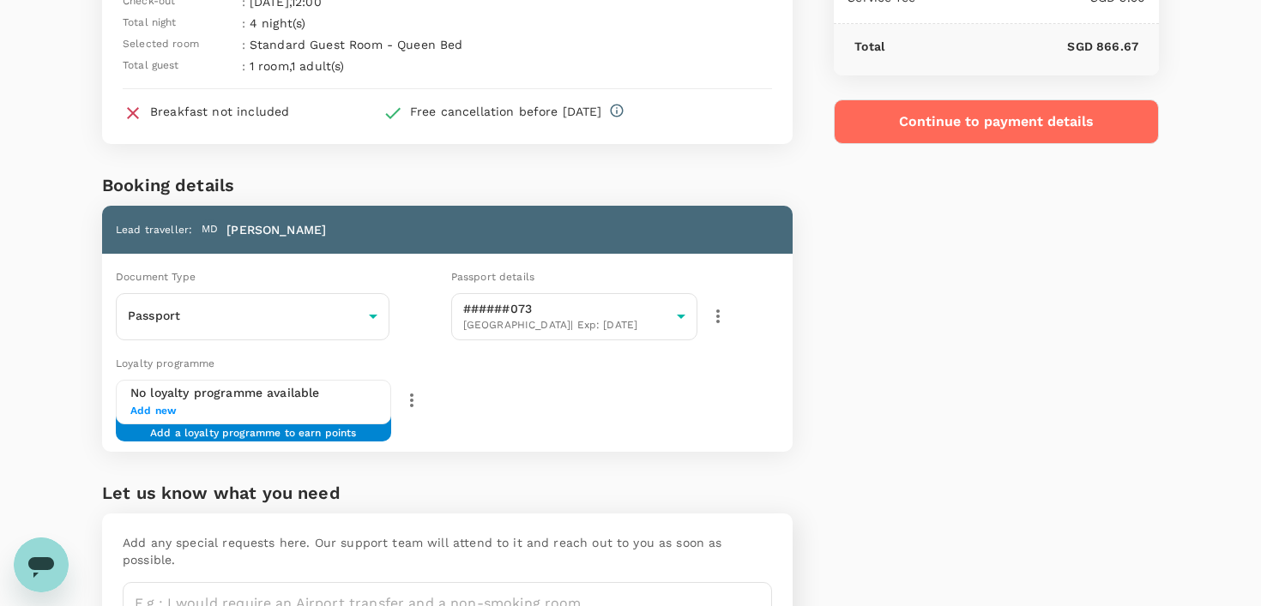
scroll to position [103, 0]
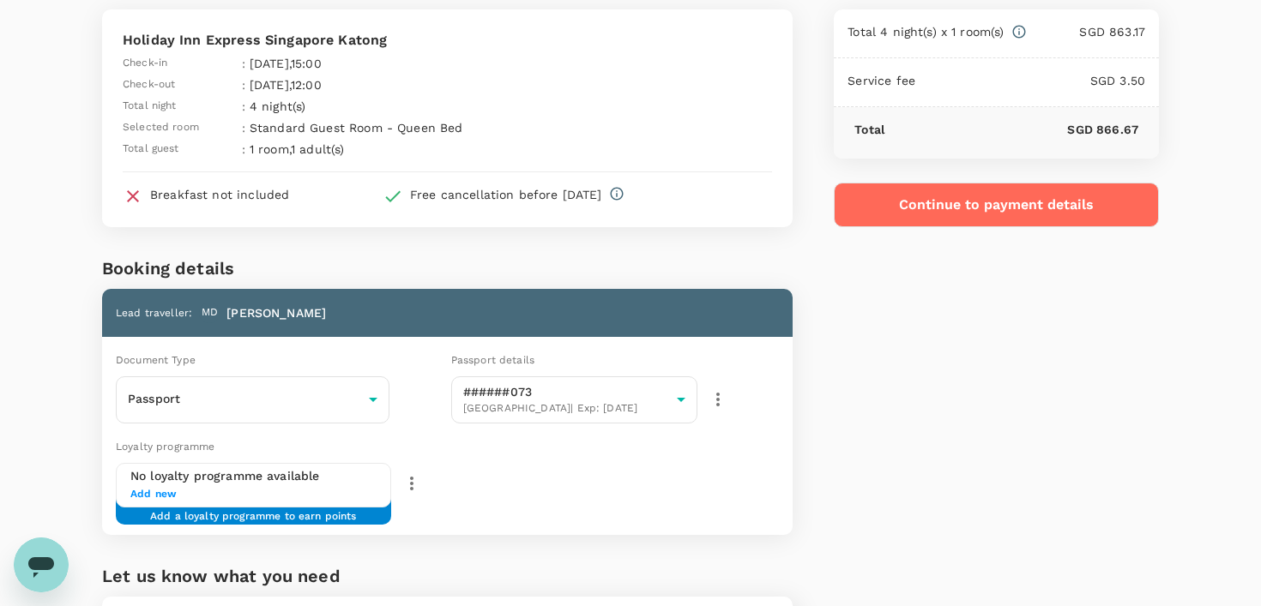
click at [936, 197] on button "Continue to payment details" at bounding box center [996, 205] width 325 height 45
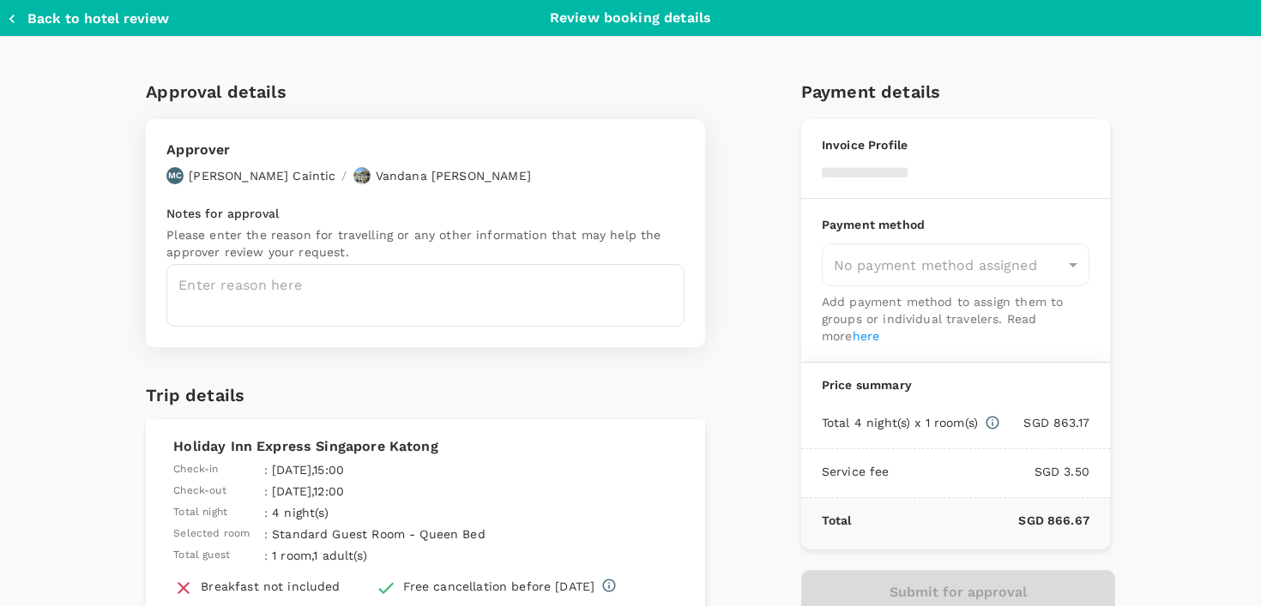
type input "9e3f84f6-e8e2-4b84-9802-540fead0bac2"
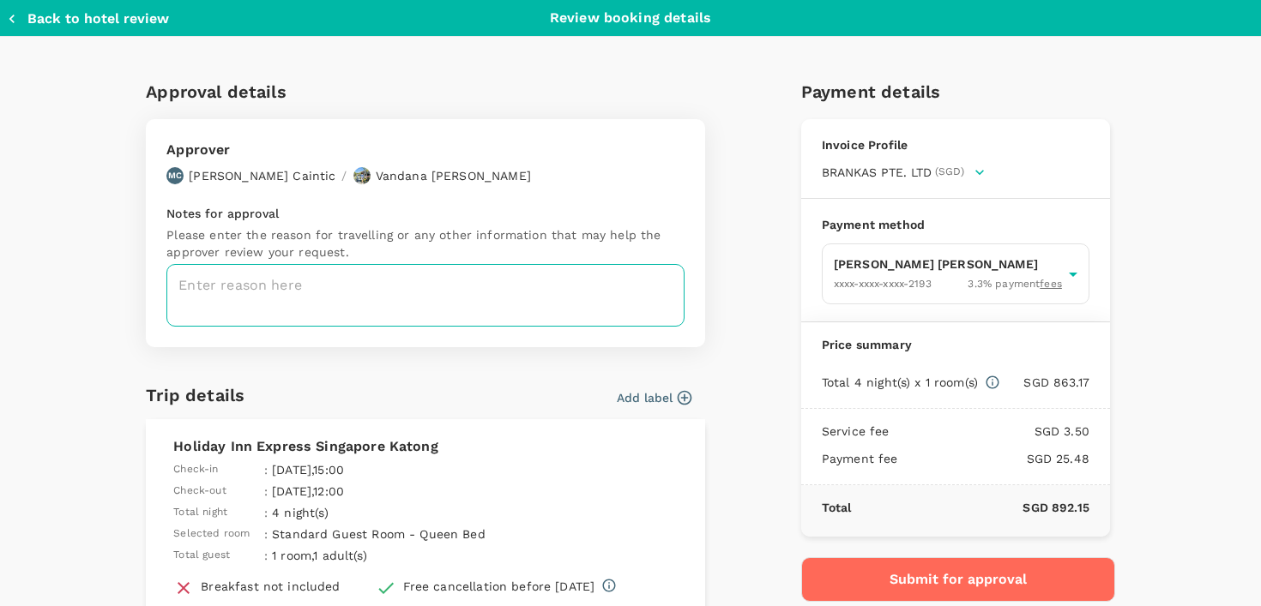
click at [428, 303] on textarea at bounding box center [425, 295] width 518 height 63
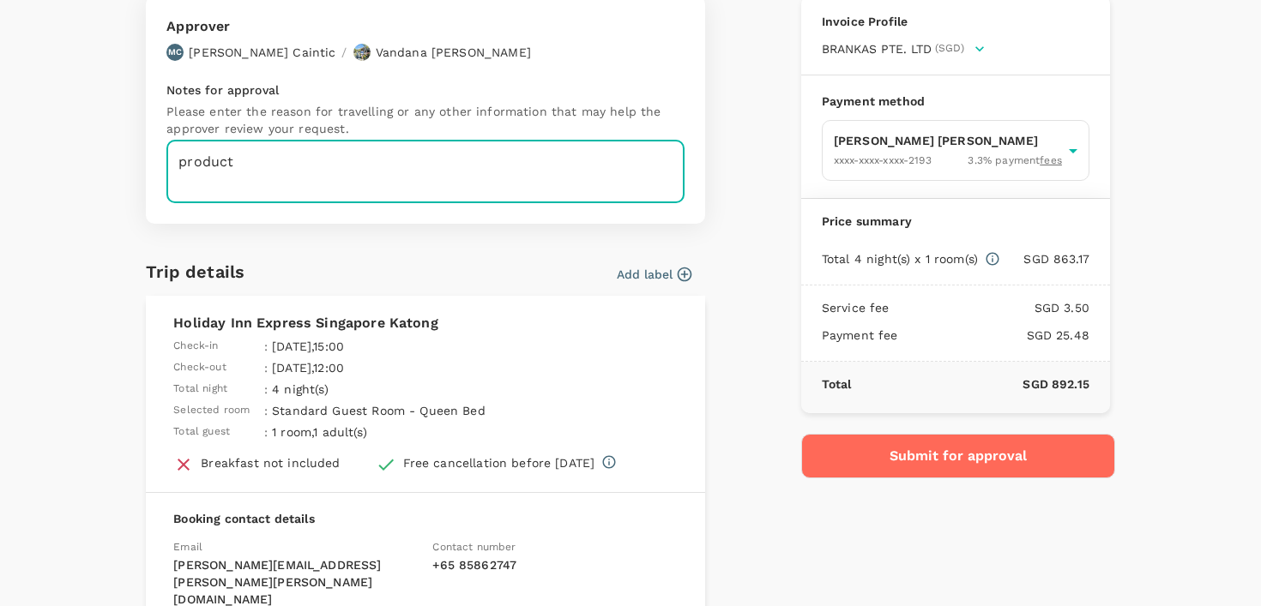
scroll to position [189, 0]
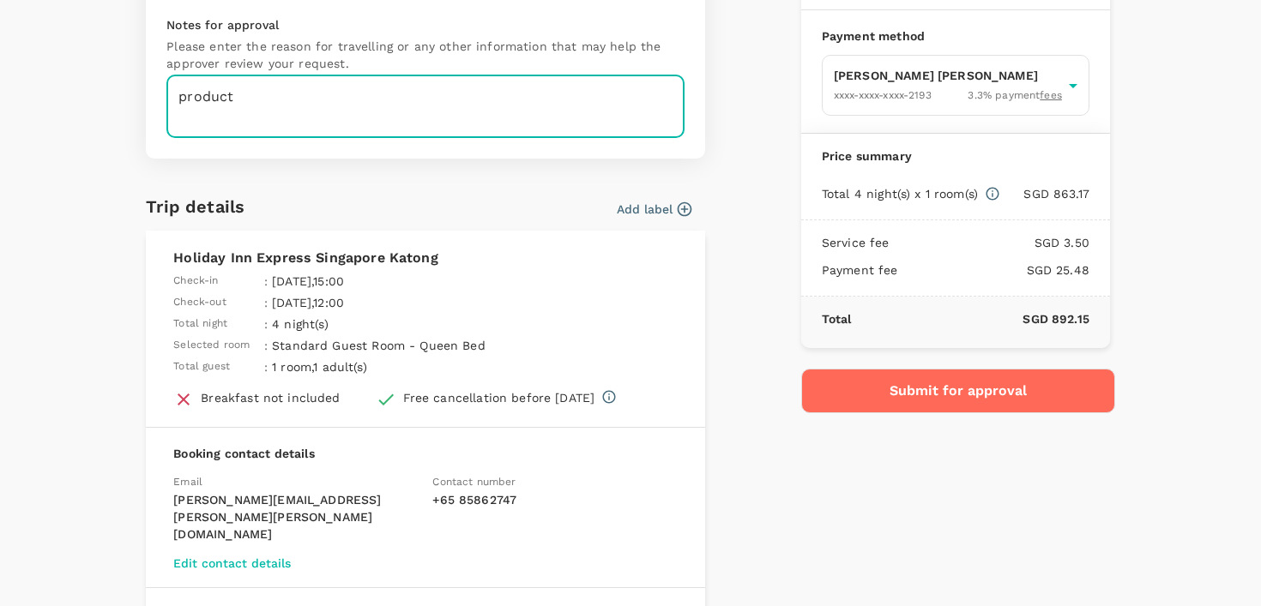
type textarea "product"
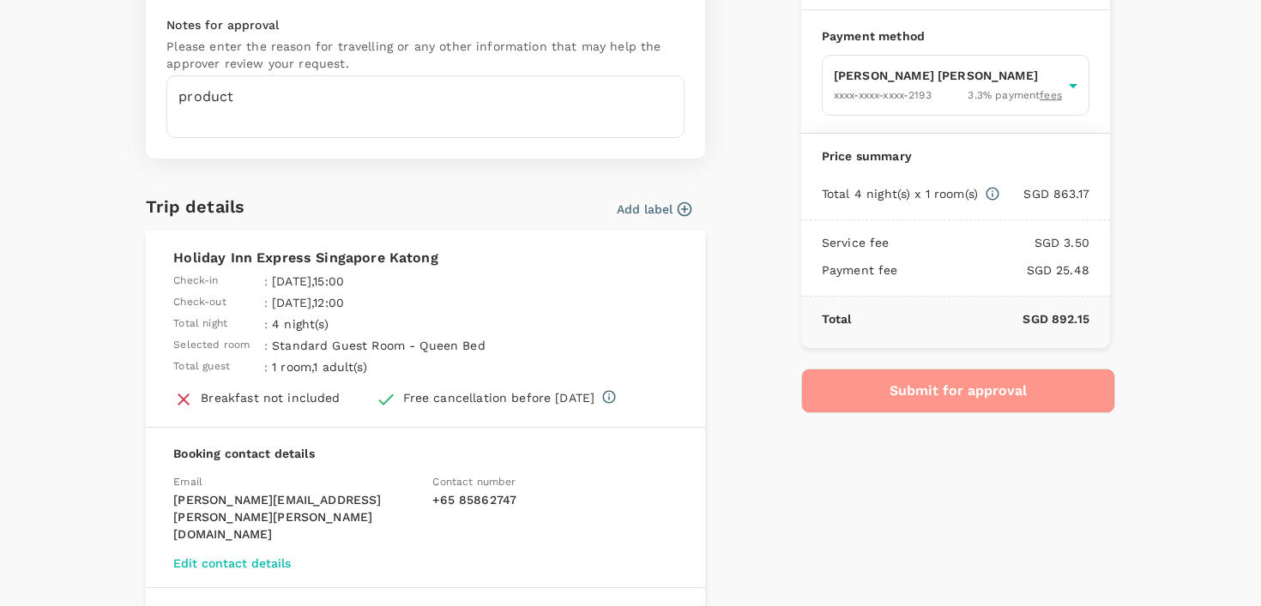
click at [849, 387] on button "Submit for approval" at bounding box center [958, 391] width 314 height 45
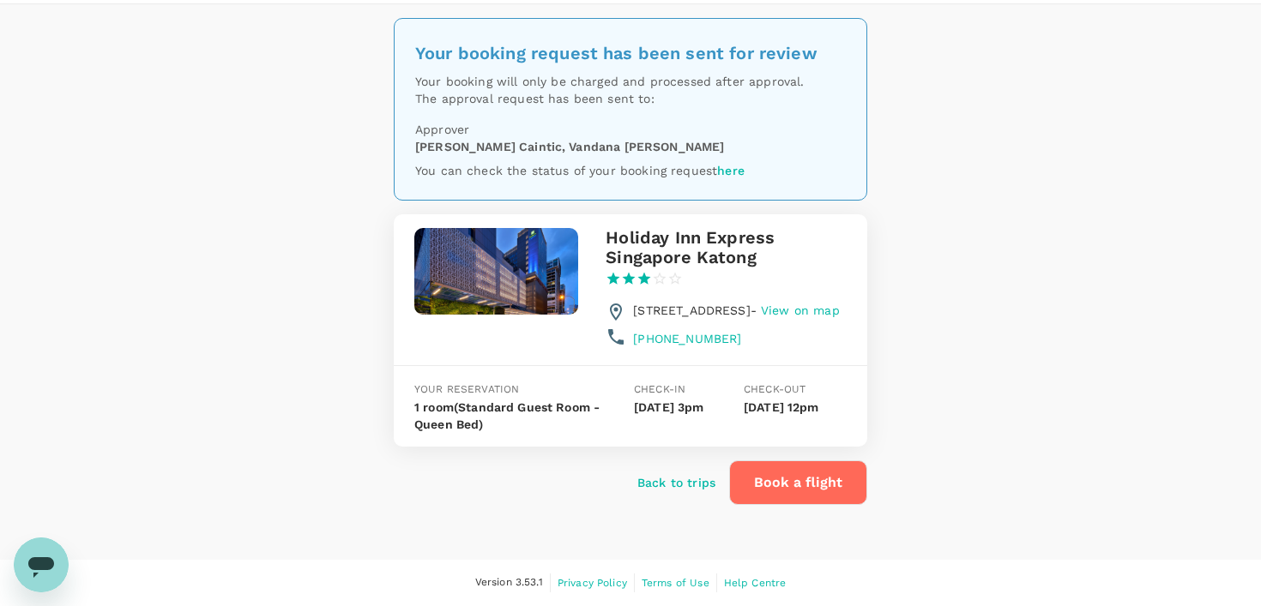
scroll to position [63, 0]
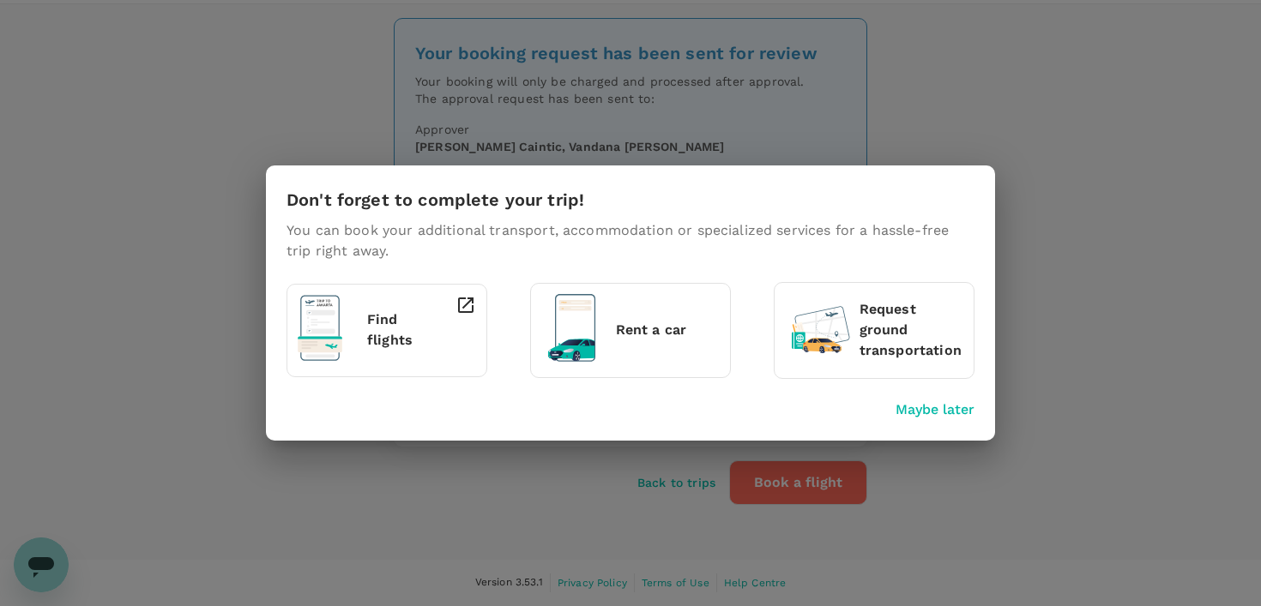
click at [926, 399] on div "Maybe later" at bounding box center [627, 406] width 695 height 27
click at [926, 407] on p "Maybe later" at bounding box center [935, 410] width 79 height 21
